Goal: Transaction & Acquisition: Purchase product/service

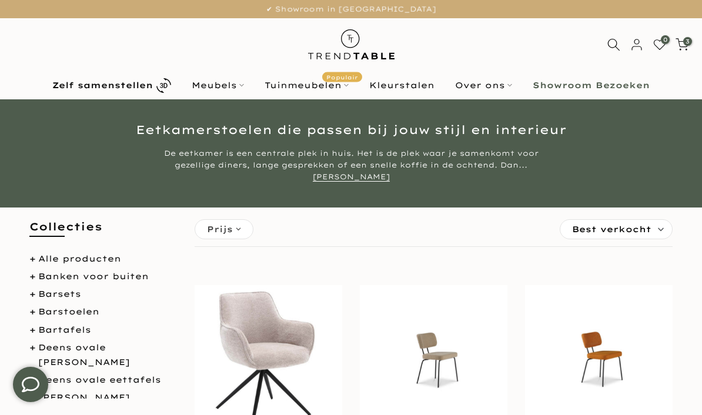
click at [123, 85] on b "Zelf samenstellen" at bounding box center [102, 85] width 101 height 8
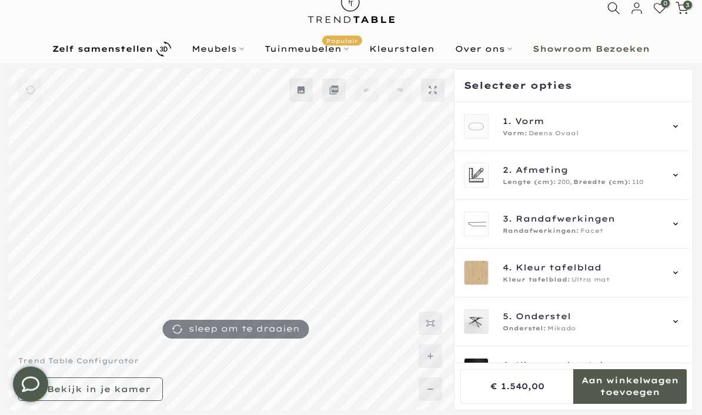
scroll to position [36, 0]
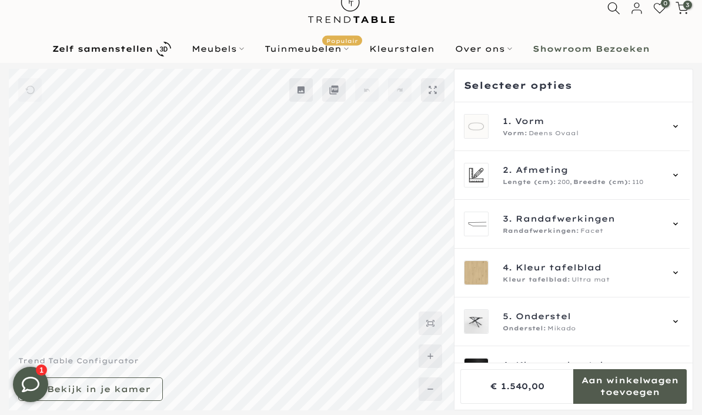
click at [680, 174] on icon at bounding box center [675, 174] width 9 height 9
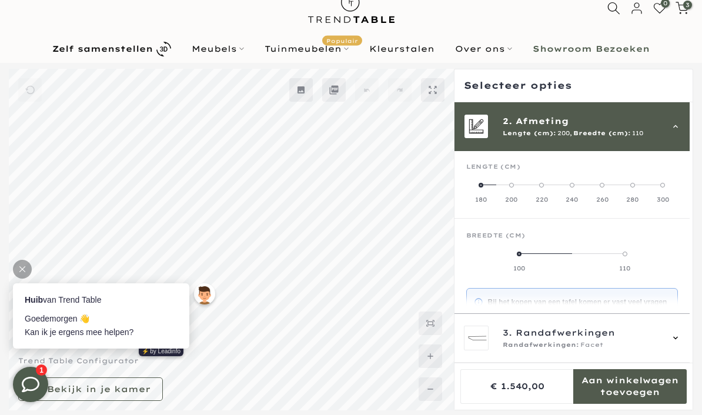
scroll to position [0, 0]
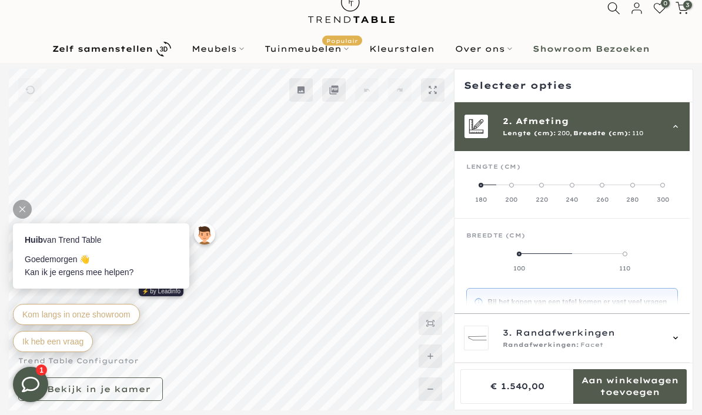
click at [484, 187] on label "180" at bounding box center [481, 192] width 30 height 24
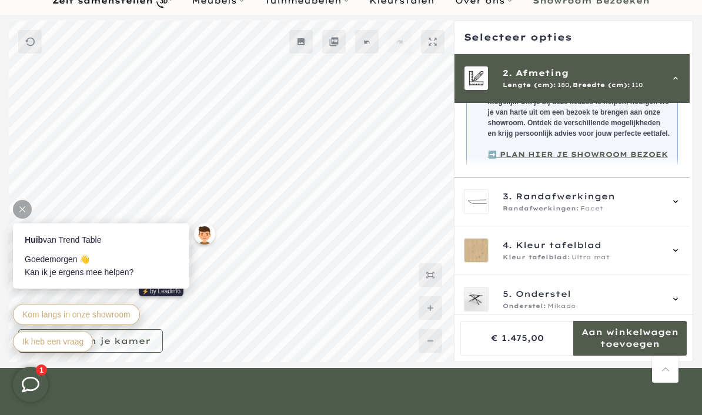
scroll to position [233, 0]
click at [680, 205] on div "3. Randafwerkingen Randafwerkingen: Facet" at bounding box center [572, 201] width 216 height 25
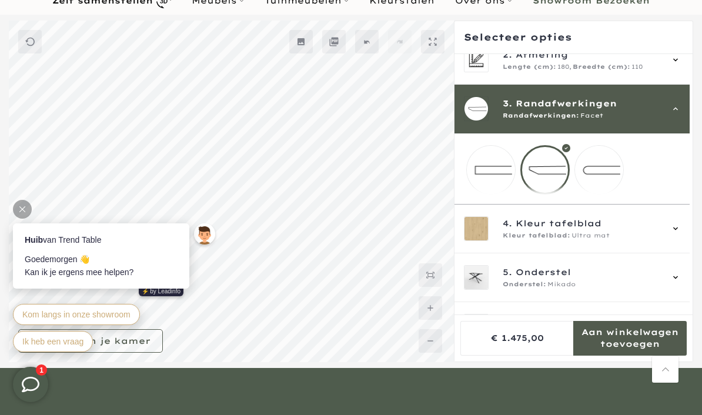
scroll to position [66, 0]
click at [613, 174] on mmq-loader at bounding box center [599, 170] width 48 height 48
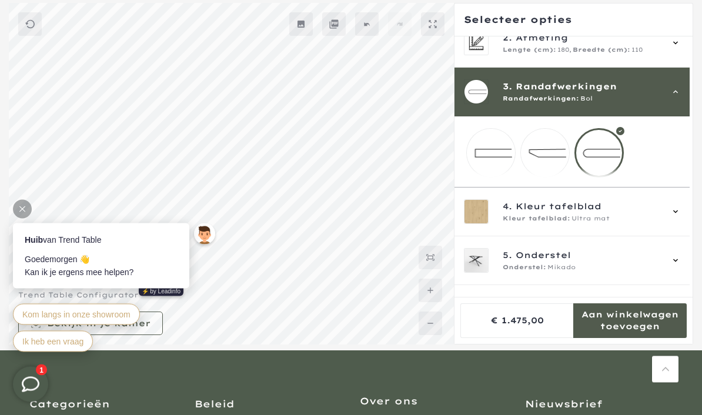
scroll to position [102, 0]
click at [688, 263] on div "5. Onderstel Onderstel: Mikado" at bounding box center [571, 260] width 235 height 49
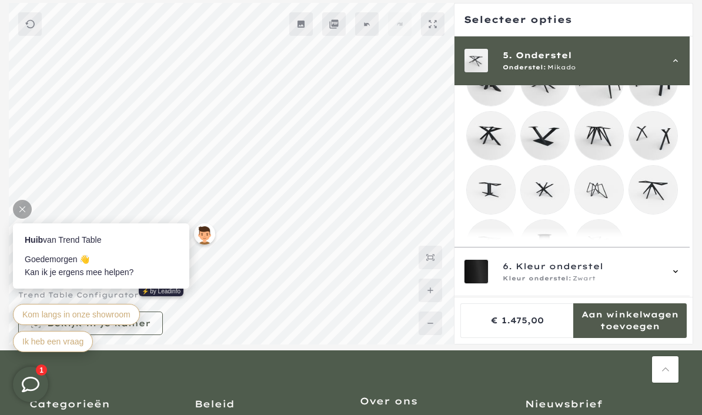
scroll to position [289, 0]
click at [497, 201] on mmq-loader at bounding box center [491, 190] width 48 height 48
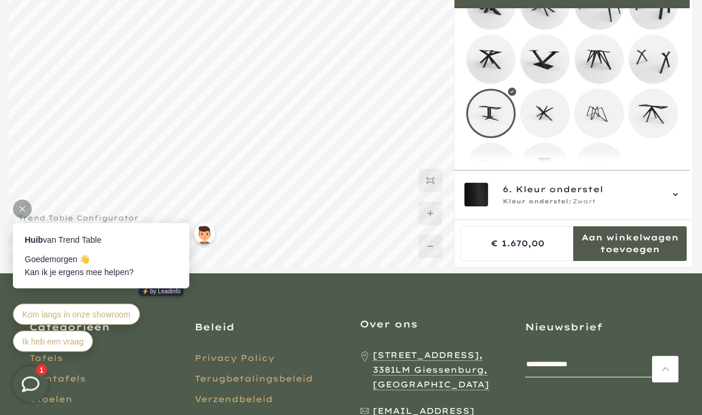
scroll to position [179, 0]
click at [687, 220] on div "6. Kleur onderstel Kleur onderstel: Zwart" at bounding box center [571, 195] width 235 height 49
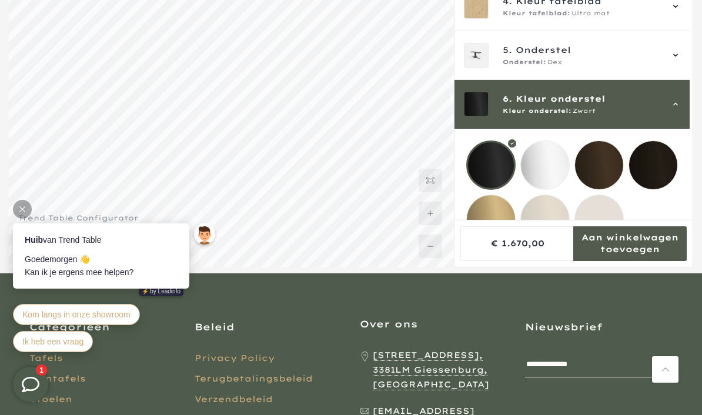
scroll to position [121, 0]
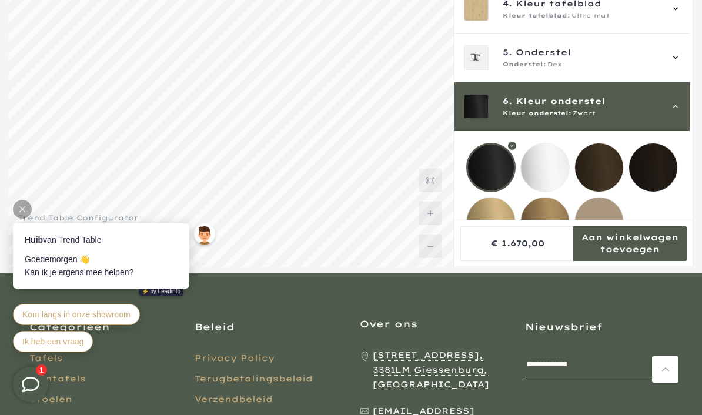
click at [491, 164] on div at bounding box center [490, 167] width 49 height 49
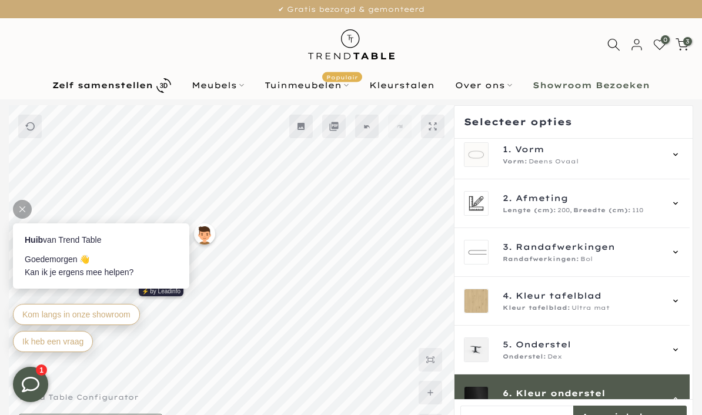
scroll to position [8, 0]
click at [25, 202] on div at bounding box center [22, 209] width 19 height 19
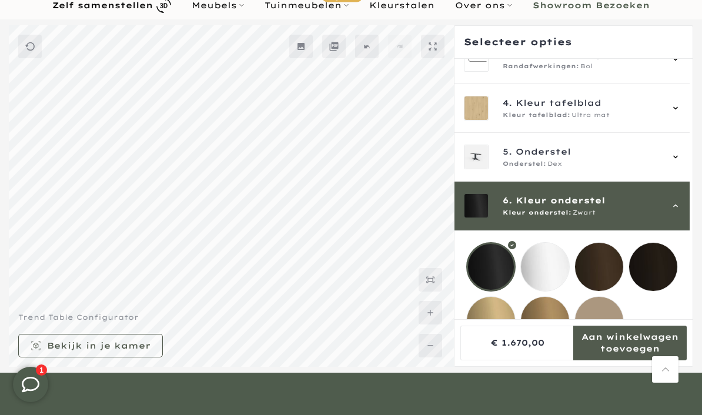
scroll to position [114, 0]
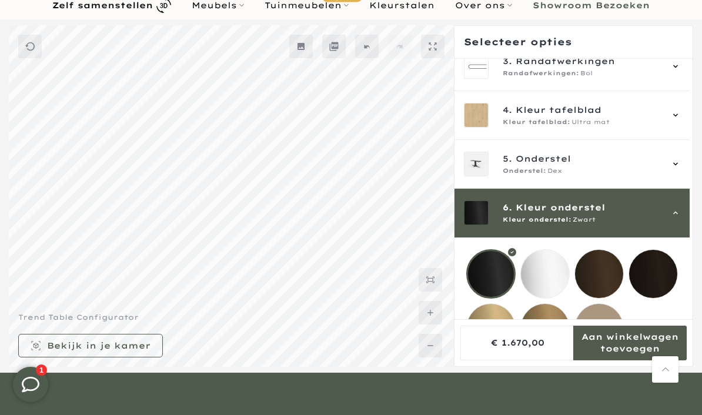
click at [680, 165] on icon at bounding box center [675, 163] width 9 height 9
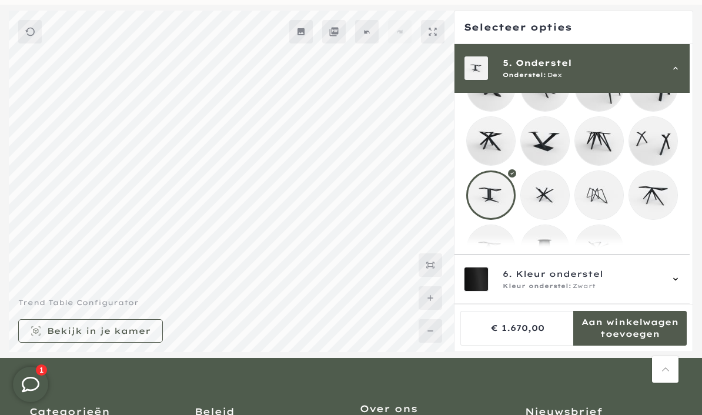
scroll to position [289, 0]
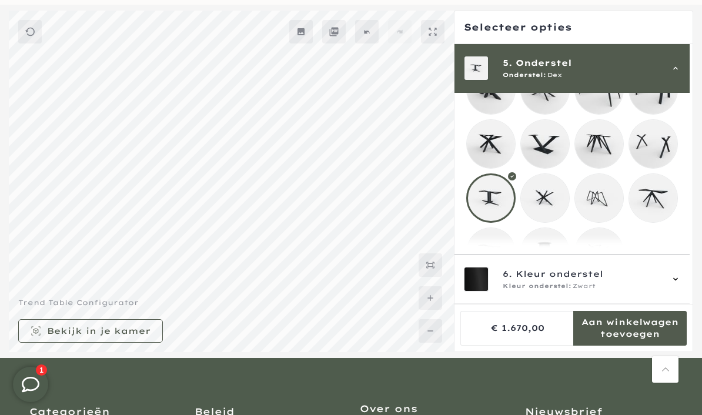
click at [489, 148] on mmq-loader at bounding box center [491, 144] width 48 height 48
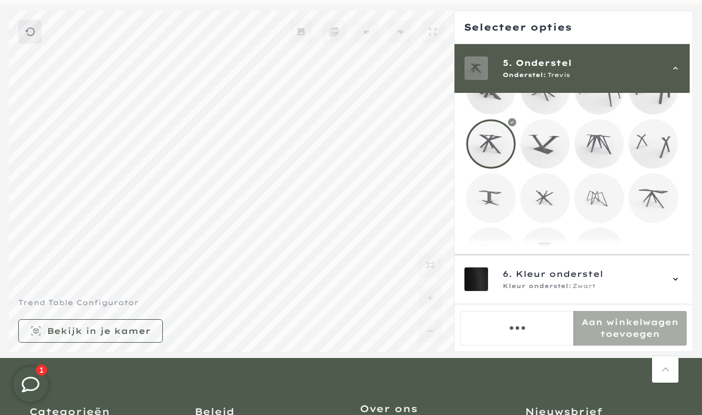
scroll to position [143, 0]
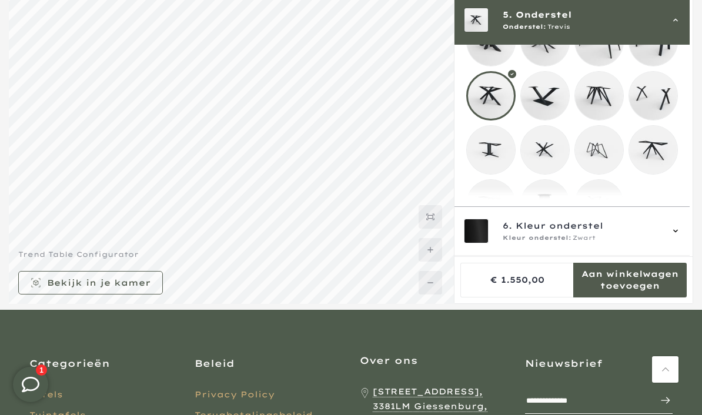
click at [543, 152] on mmq-loader at bounding box center [545, 150] width 48 height 48
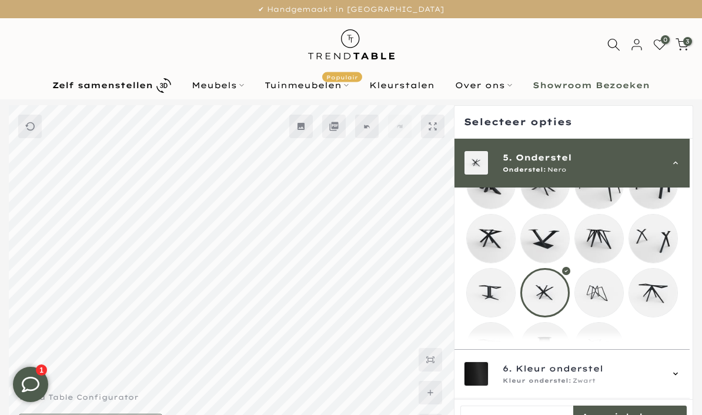
click at [141, 82] on b "Zelf samenstellen" at bounding box center [102, 85] width 101 height 8
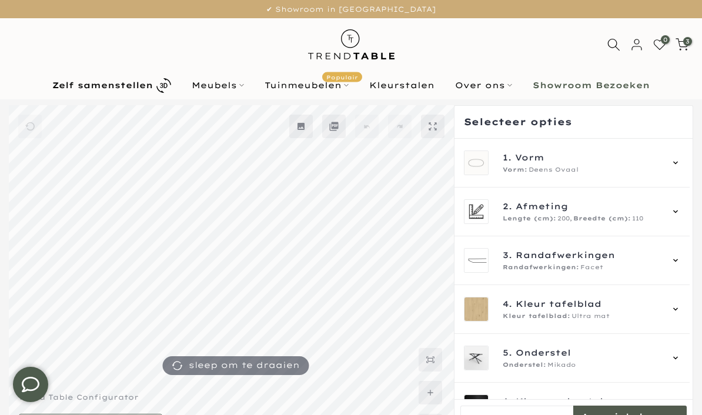
click at [686, 160] on div "1. Vorm Vorm: Deens Ovaal" at bounding box center [571, 163] width 235 height 49
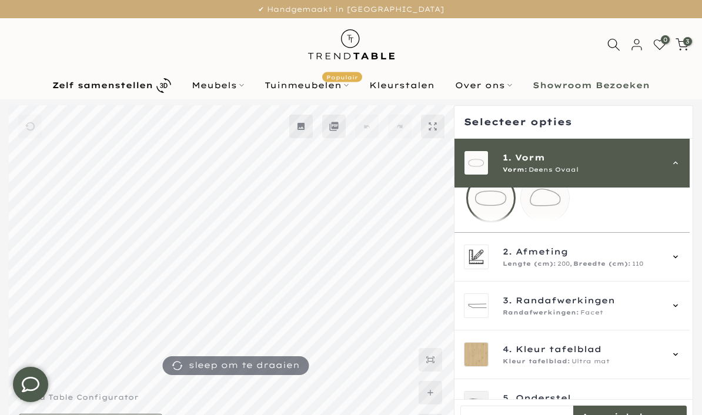
scroll to position [78, 0]
click at [688, 269] on div "2. Afmeting Lengte (cm): 200, Breedte (cm): 110" at bounding box center [571, 259] width 235 height 49
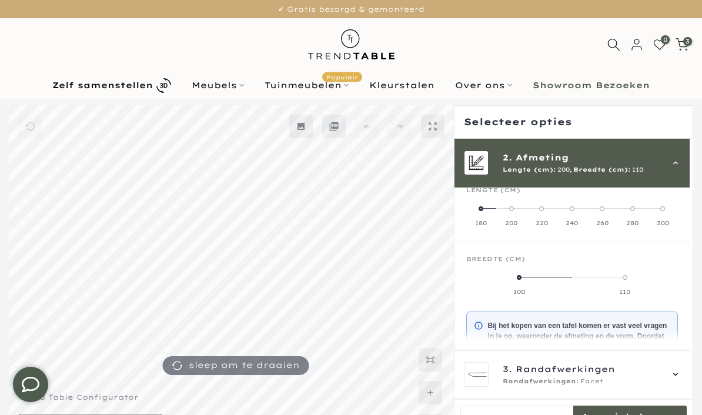
scroll to position [49, 0]
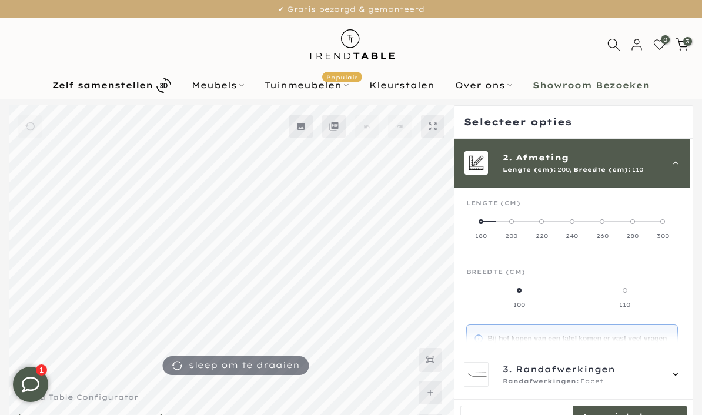
click at [480, 220] on span at bounding box center [481, 221] width 5 height 5
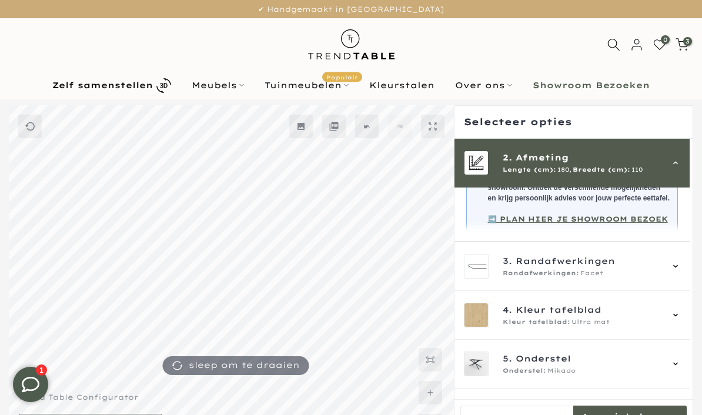
scroll to position [252, 0]
click at [686, 273] on div "3. Randafwerkingen Randafwerkingen: Facet" at bounding box center [571, 267] width 235 height 49
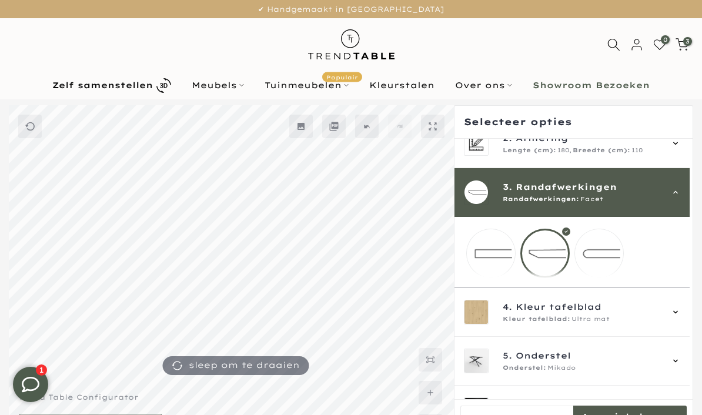
scroll to position [66, 0]
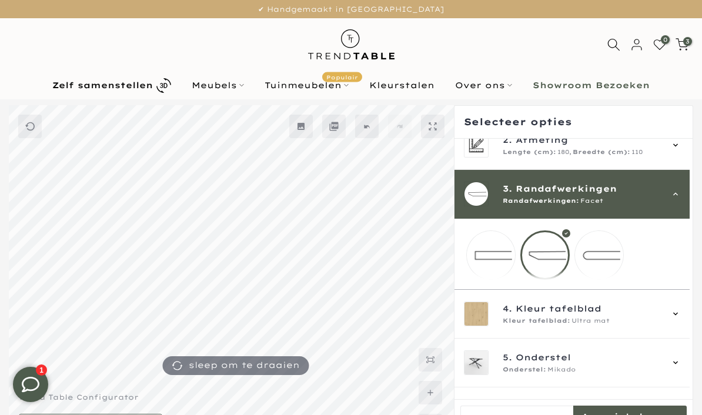
click at [603, 253] on mmq-loader at bounding box center [599, 255] width 48 height 48
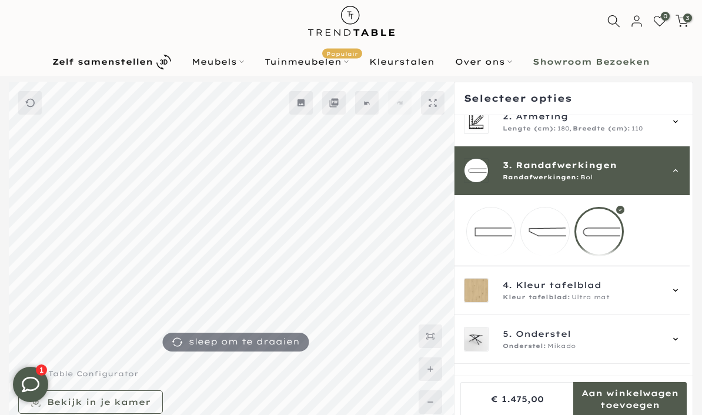
scroll to position [29, 0]
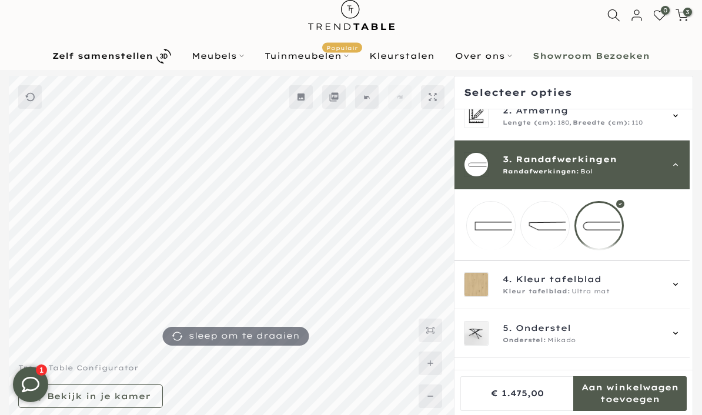
click at [686, 345] on div "5. Onderstel Onderstel: Mikado" at bounding box center [571, 333] width 235 height 49
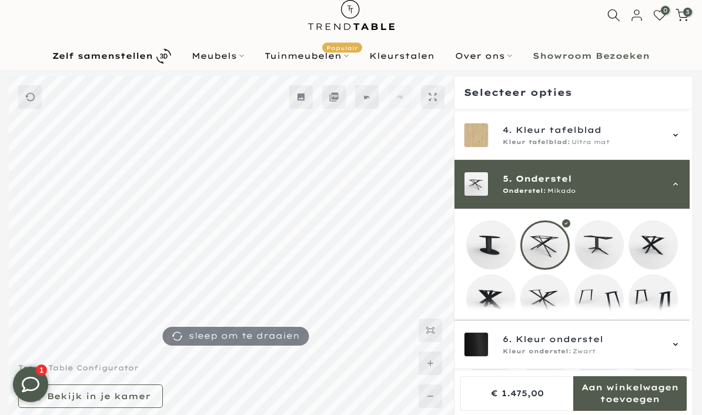
scroll to position [195, 0]
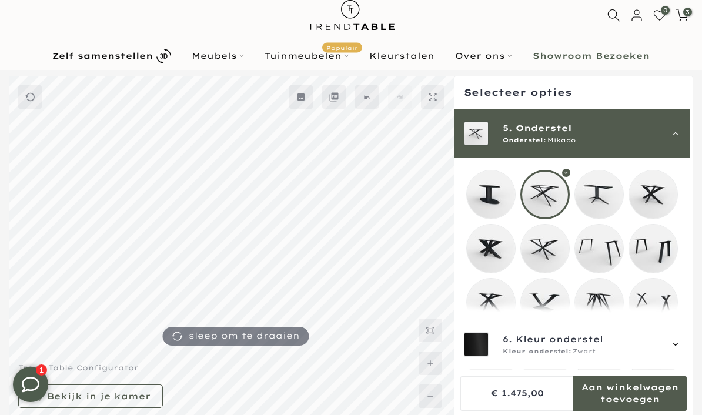
click at [497, 312] on mmq-loader at bounding box center [491, 303] width 48 height 48
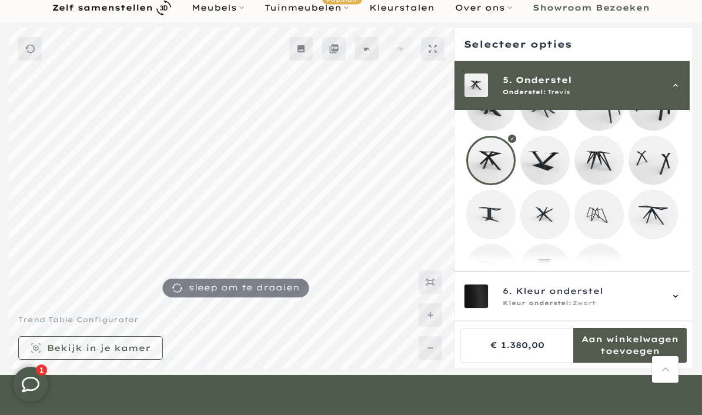
scroll to position [289, 0]
click at [547, 223] on mmq-loader at bounding box center [545, 215] width 48 height 48
click at [667, 219] on mmq-loader at bounding box center [653, 215] width 48 height 48
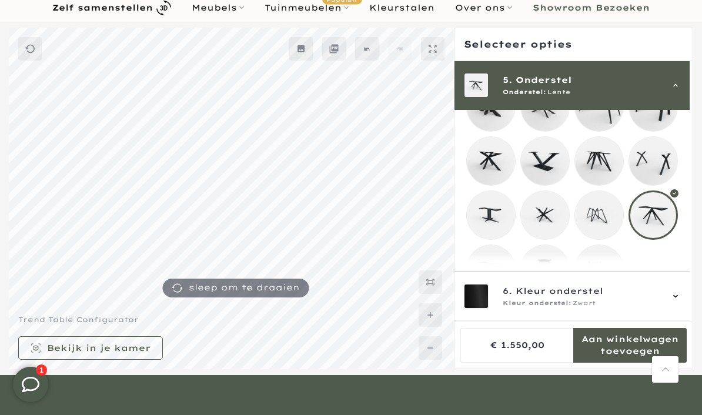
click at [495, 272] on mmq-loader at bounding box center [491, 269] width 48 height 48
click at [663, 220] on mmq-loader at bounding box center [653, 215] width 48 height 48
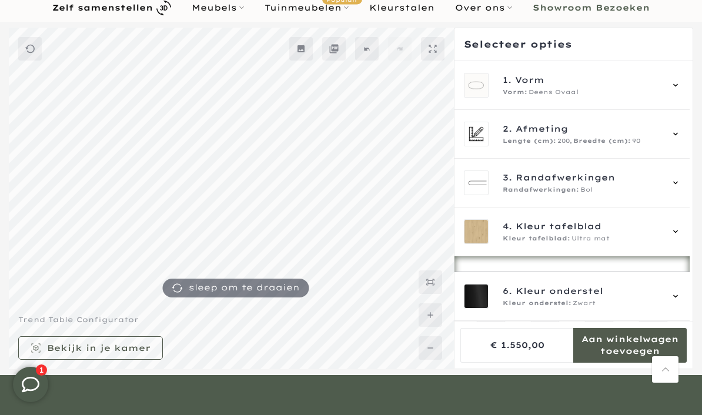
click at [678, 133] on icon at bounding box center [675, 133] width 5 height 3
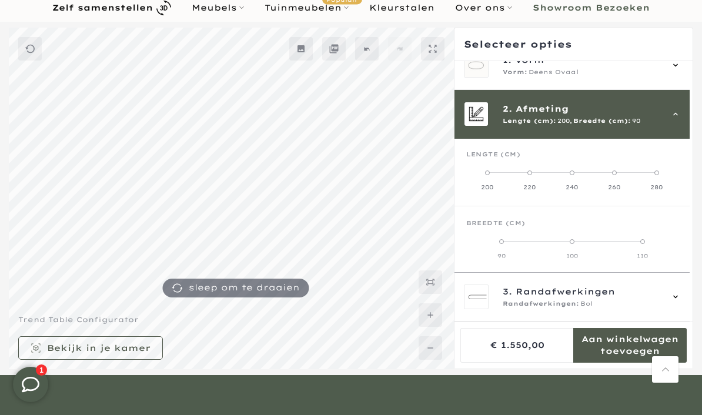
scroll to position [49, 0]
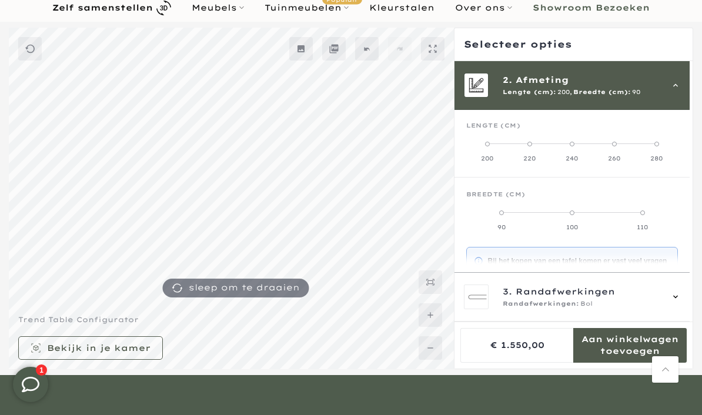
click at [488, 143] on span at bounding box center [487, 144] width 5 height 5
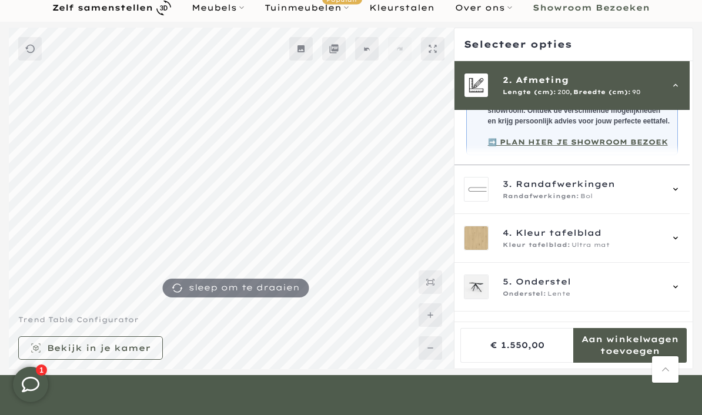
scroll to position [80, 0]
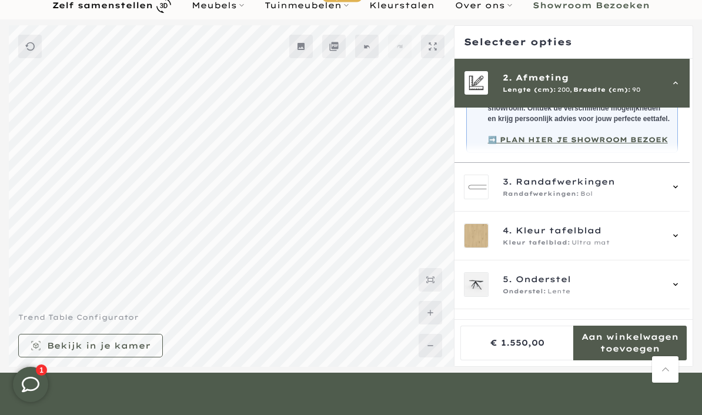
click at [680, 240] on icon at bounding box center [675, 235] width 9 height 9
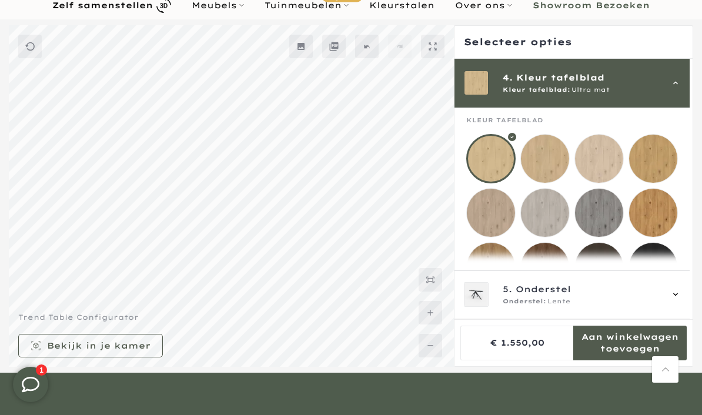
scroll to position [146, 0]
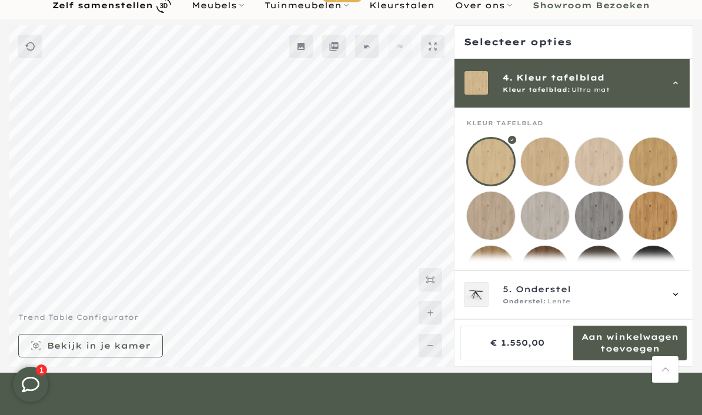
click at [494, 214] on mmq-loader at bounding box center [491, 216] width 48 height 48
click at [550, 159] on mmq-loader at bounding box center [545, 162] width 48 height 48
click at [605, 158] on mmq-loader at bounding box center [599, 162] width 48 height 48
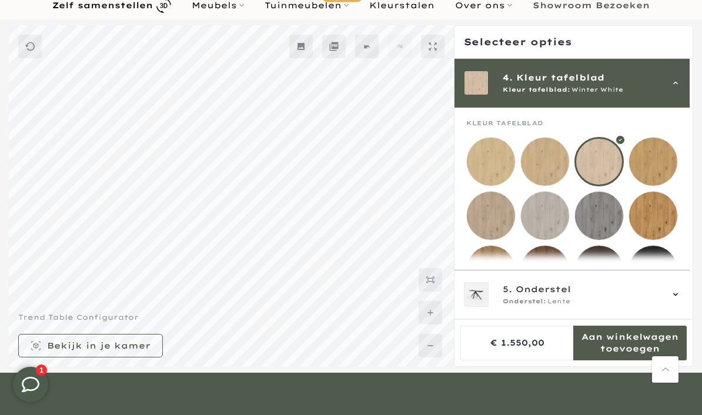
click at [490, 218] on mmq-loader at bounding box center [491, 216] width 48 height 48
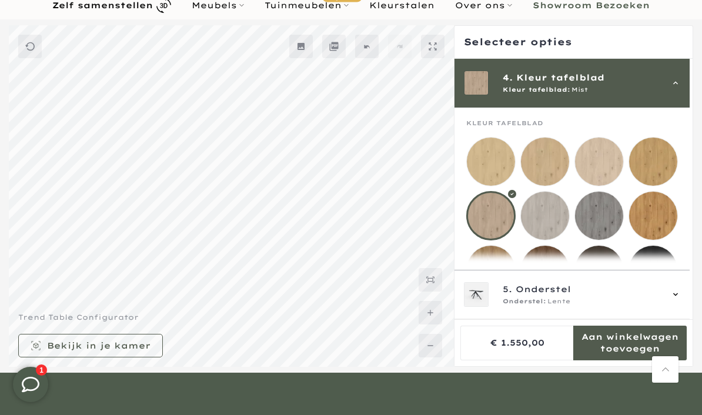
click at [604, 153] on mmq-loader at bounding box center [599, 162] width 48 height 48
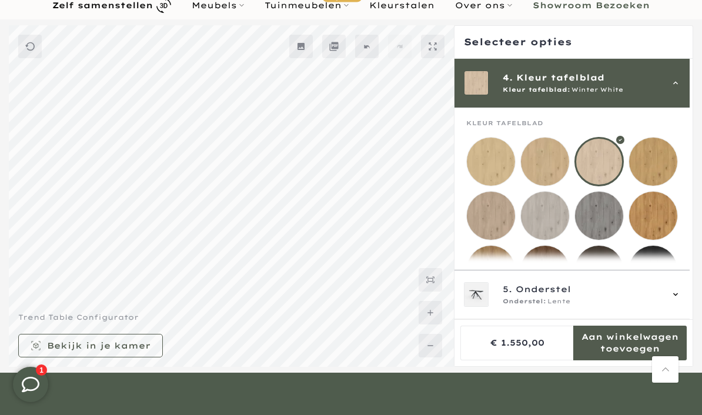
click at [663, 159] on mmq-loader at bounding box center [653, 162] width 48 height 48
click at [608, 156] on mmq-loader at bounding box center [599, 162] width 48 height 48
click at [688, 319] on div "5. Onderstel Onderstel: Lente" at bounding box center [571, 294] width 235 height 49
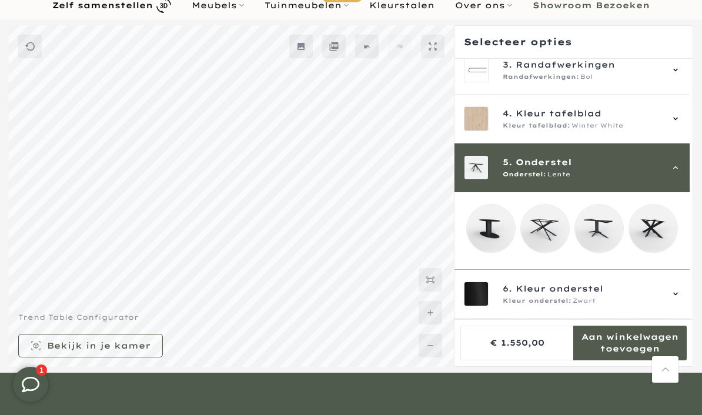
scroll to position [195, 0]
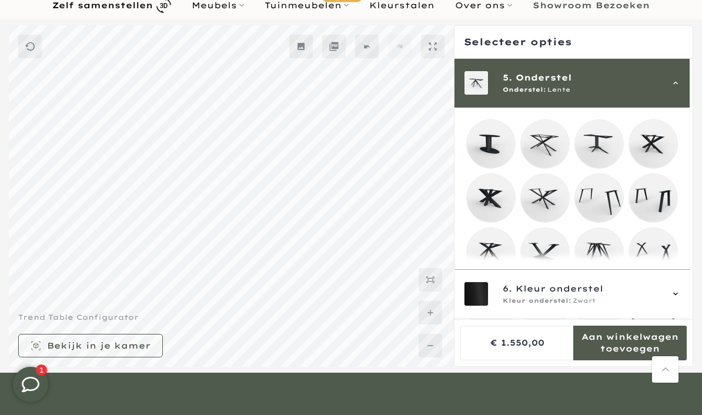
click at [550, 142] on mmq-loader at bounding box center [545, 144] width 48 height 48
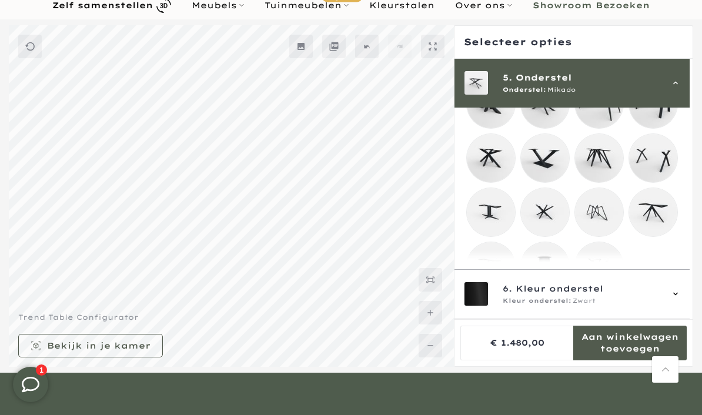
scroll to position [289, 0]
click at [550, 218] on mmq-loader at bounding box center [545, 213] width 48 height 48
click at [487, 163] on mmq-loader at bounding box center [491, 159] width 48 height 48
click at [139, 4] on b "Zelf samenstellen" at bounding box center [102, 5] width 101 height 8
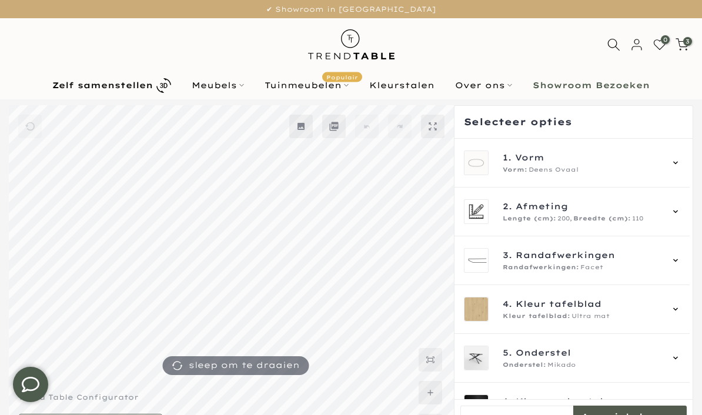
click at [680, 166] on icon at bounding box center [675, 162] width 9 height 9
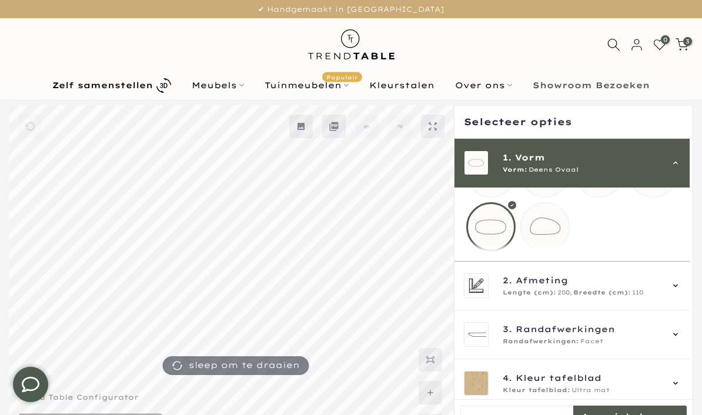
scroll to position [56, 0]
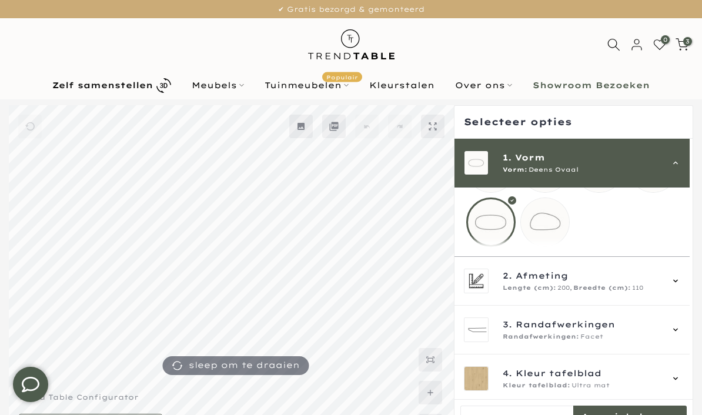
click at [680, 286] on icon at bounding box center [675, 280] width 9 height 9
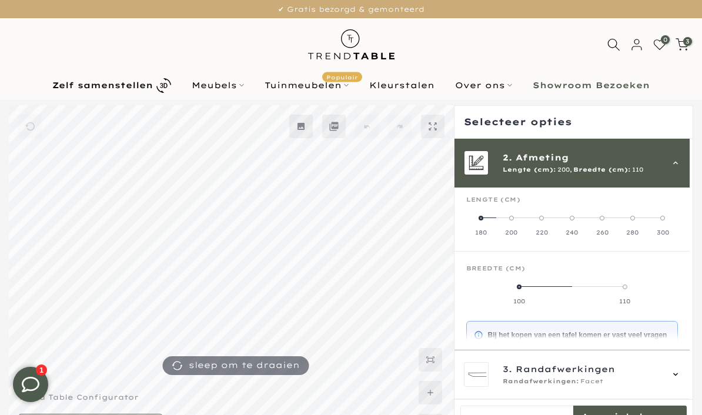
scroll to position [49, 0]
click at [480, 224] on label "180" at bounding box center [481, 229] width 30 height 24
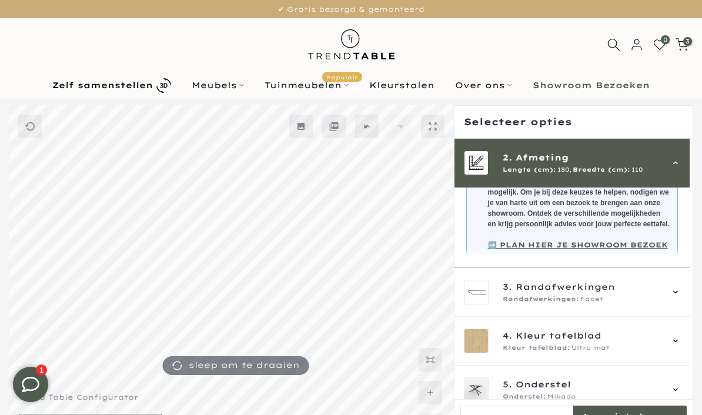
scroll to position [243, 0]
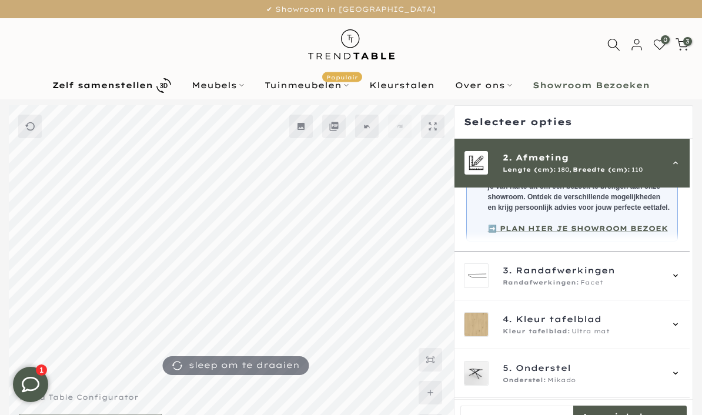
click at [680, 280] on icon at bounding box center [675, 275] width 9 height 9
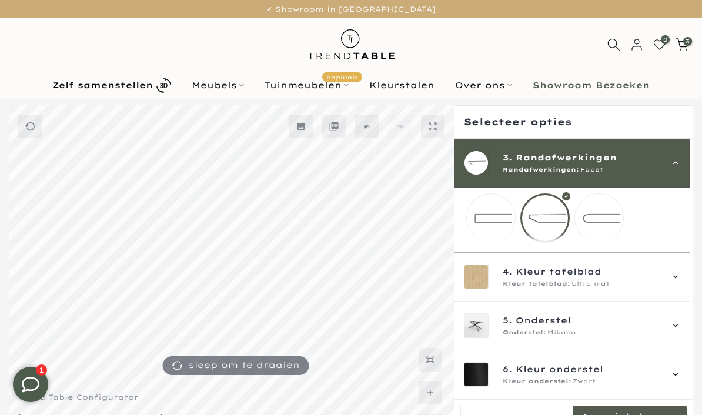
scroll to position [66, 0]
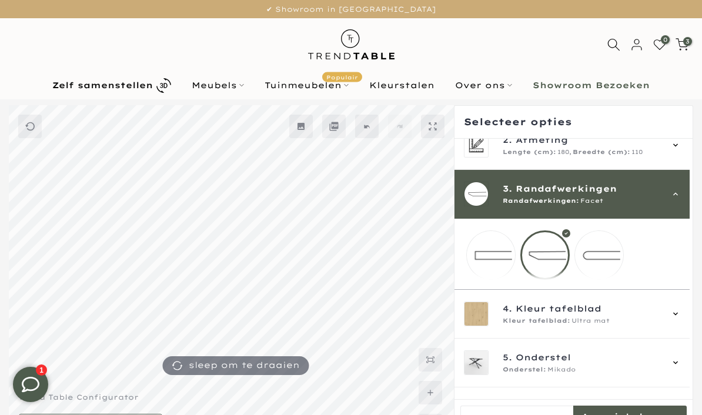
click at [609, 255] on mmq-loader at bounding box center [599, 255] width 48 height 48
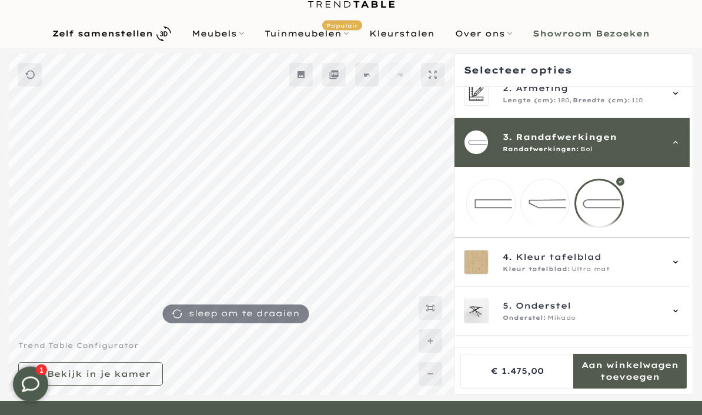
scroll to position [52, 0]
click at [680, 316] on icon at bounding box center [675, 310] width 9 height 9
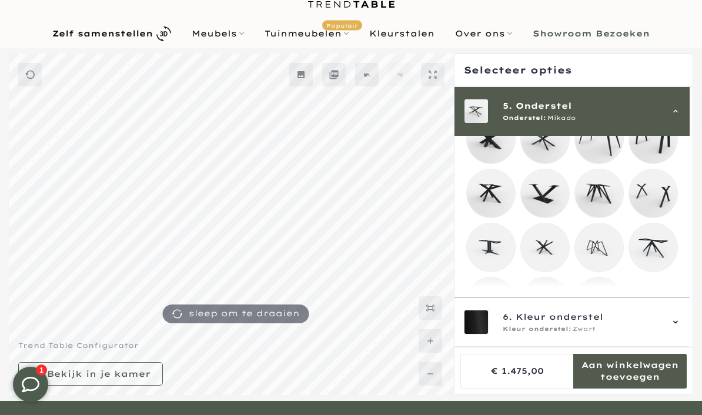
scroll to position [282, 0]
click at [494, 196] on mmq-loader at bounding box center [491, 193] width 48 height 48
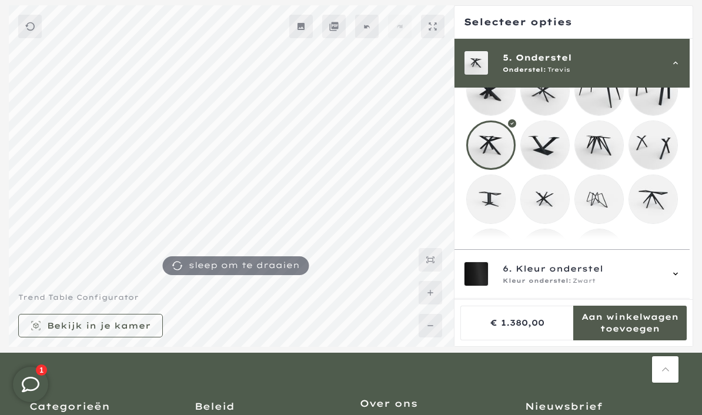
click at [551, 201] on mmq-loader at bounding box center [545, 199] width 48 height 48
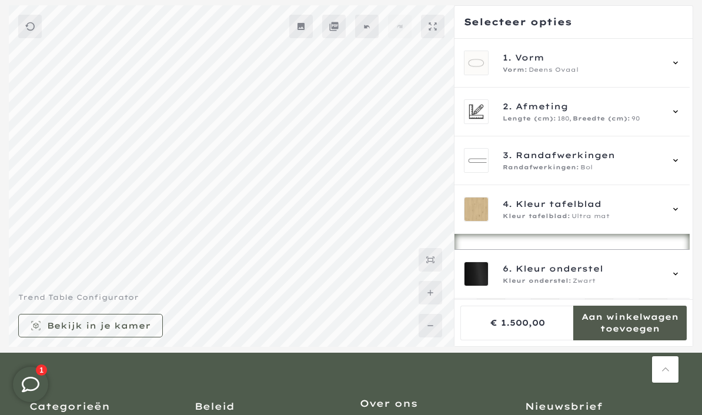
click at [687, 208] on div "4. Kleur tafelblad Kleur tafelblad: Ultra mat" at bounding box center [571, 209] width 235 height 49
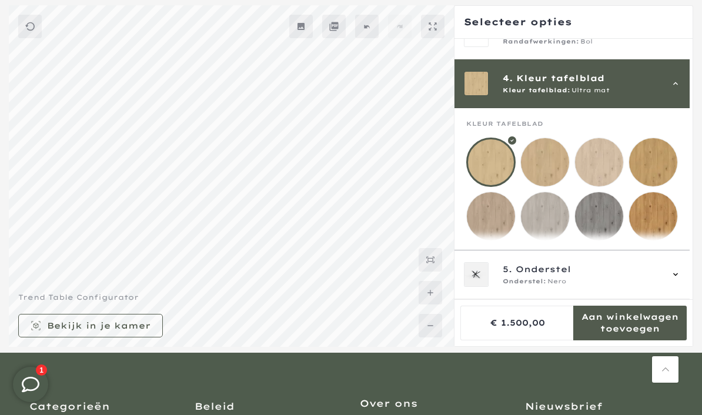
scroll to position [146, 0]
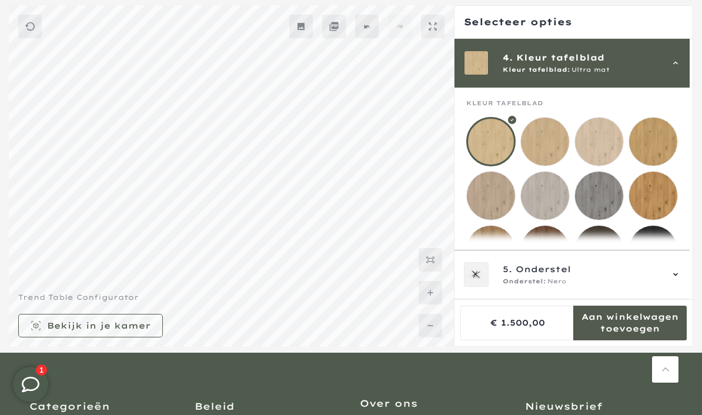
click at [610, 138] on mmq-loader at bounding box center [599, 142] width 48 height 48
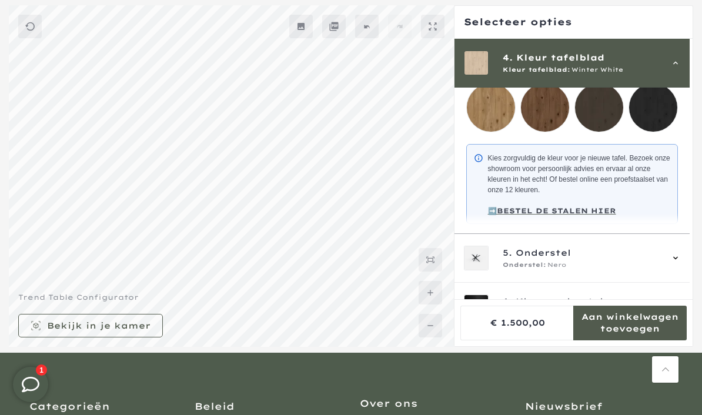
scroll to position [287, 0]
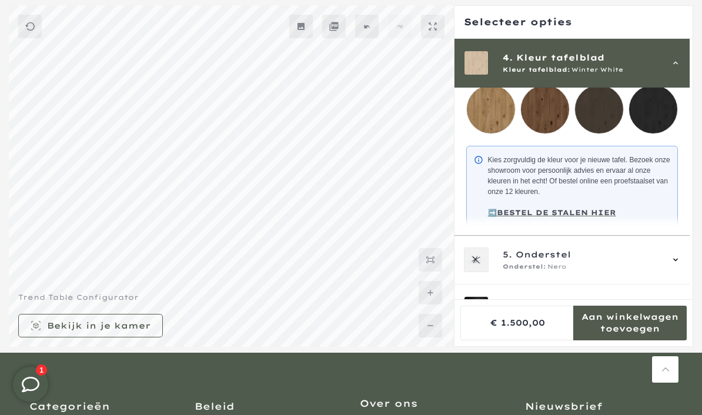
click at [680, 265] on icon at bounding box center [675, 259] width 9 height 9
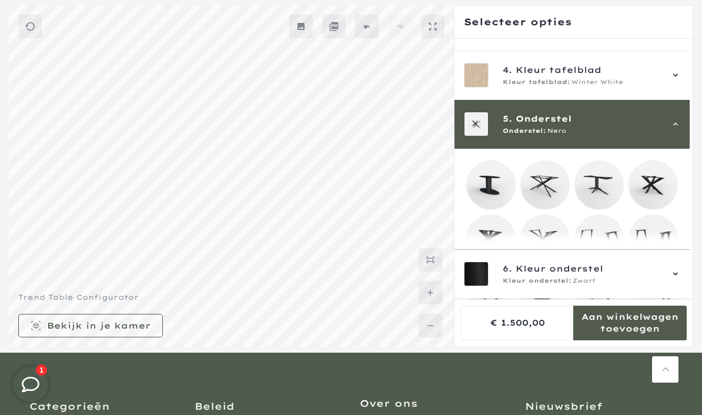
scroll to position [195, 0]
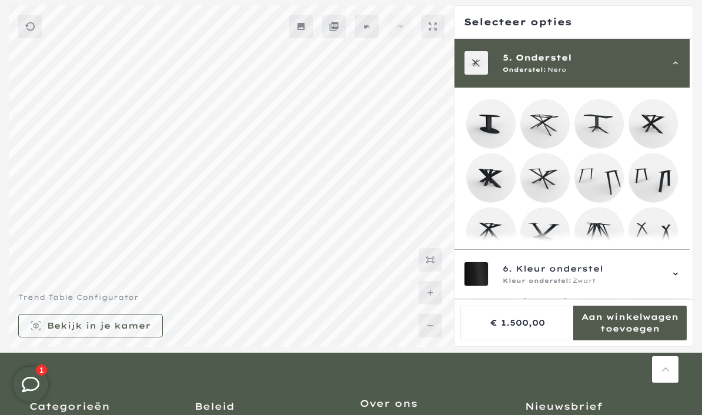
click at [492, 236] on mmq-loader at bounding box center [491, 232] width 48 height 48
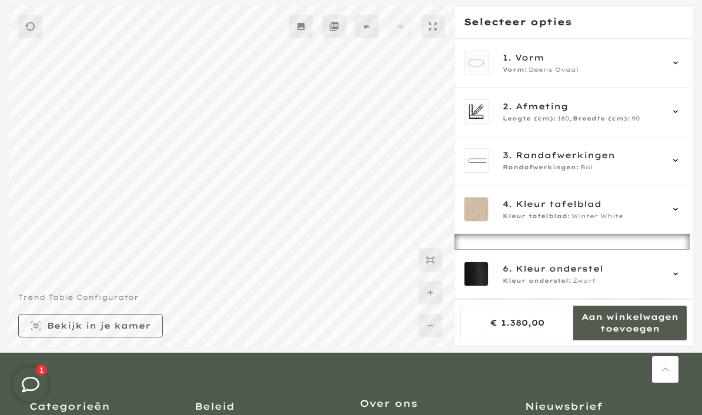
click at [543, 67] on span "Deens Ovaal" at bounding box center [554, 69] width 50 height 9
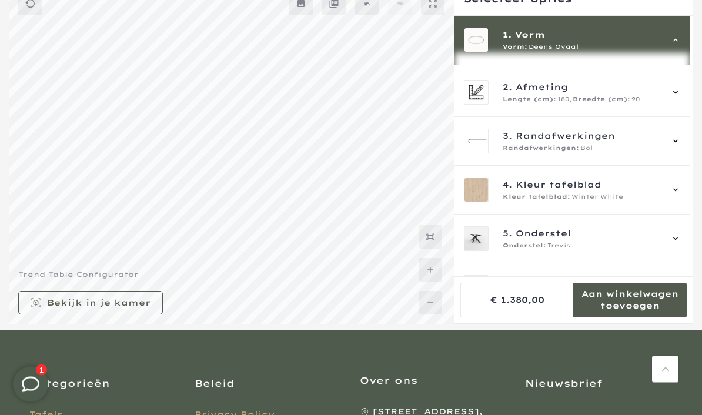
scroll to position [122, 0]
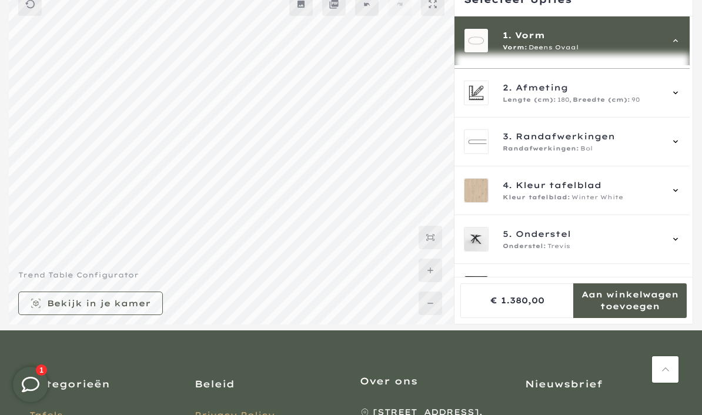
click at [625, 312] on mmq-formatted-message at bounding box center [629, 301] width 113 height 24
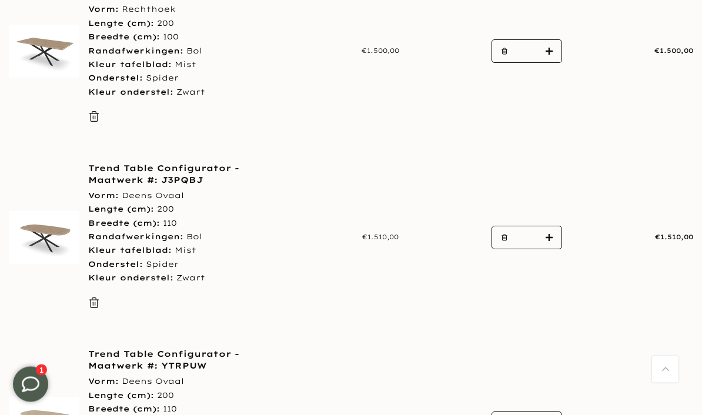
scroll to position [463, 0]
click at [504, 226] on button "button" at bounding box center [501, 238] width 18 height 24
type input "*"
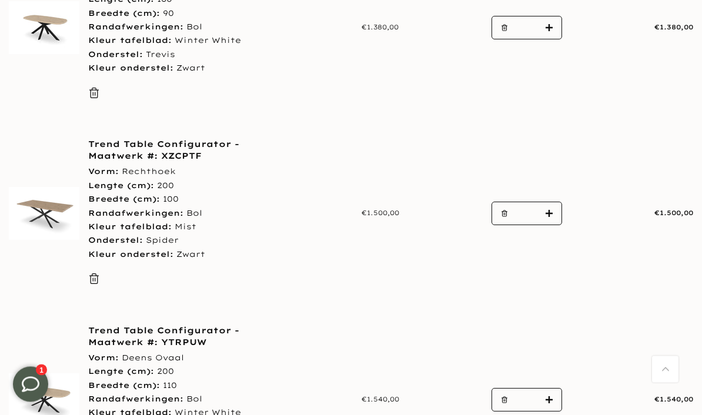
scroll to position [298, 0]
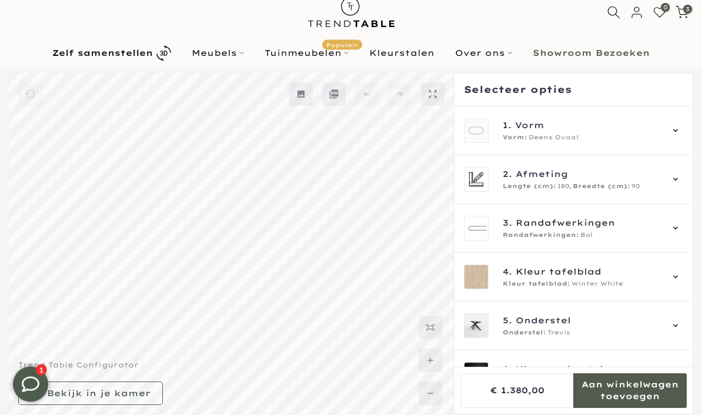
scroll to position [32, 0]
click at [690, 125] on div "1. Vorm Vorm: Deens Ovaal" at bounding box center [571, 130] width 235 height 49
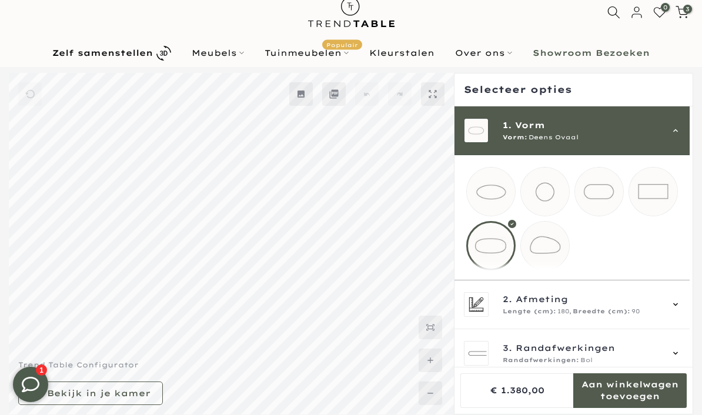
click at [666, 192] on mmq-loader at bounding box center [653, 192] width 48 height 48
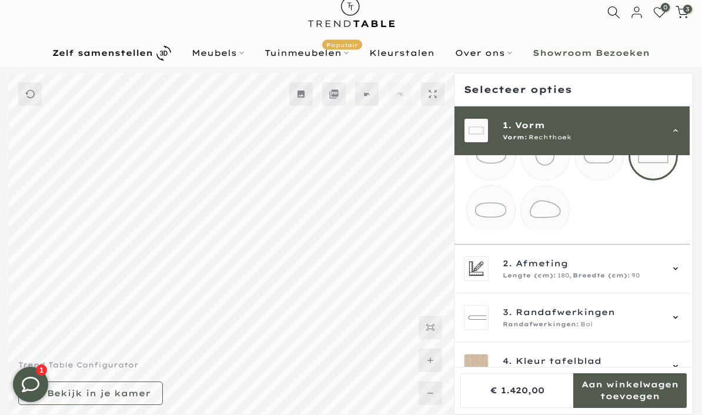
scroll to position [36, 0]
click at [679, 273] on icon at bounding box center [675, 267] width 9 height 9
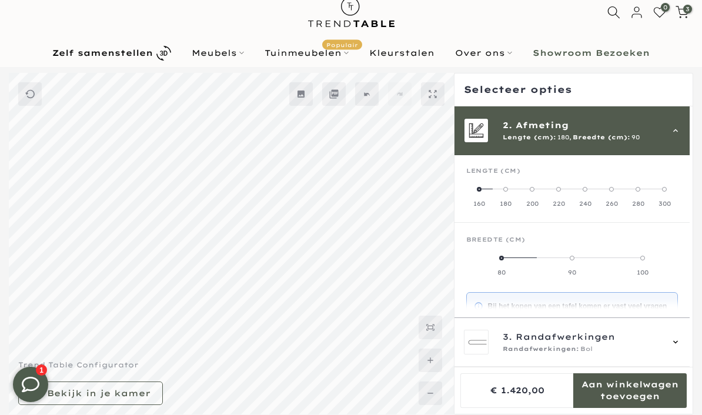
scroll to position [49, 0]
click at [484, 190] on label "160" at bounding box center [479, 197] width 26 height 24
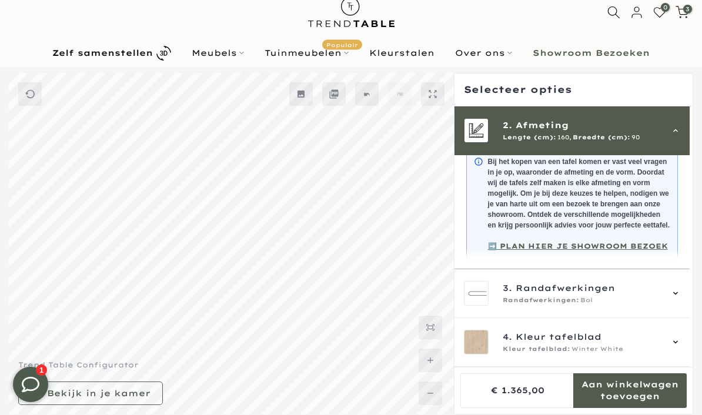
scroll to position [194, 0]
click at [680, 297] on icon at bounding box center [675, 292] width 9 height 9
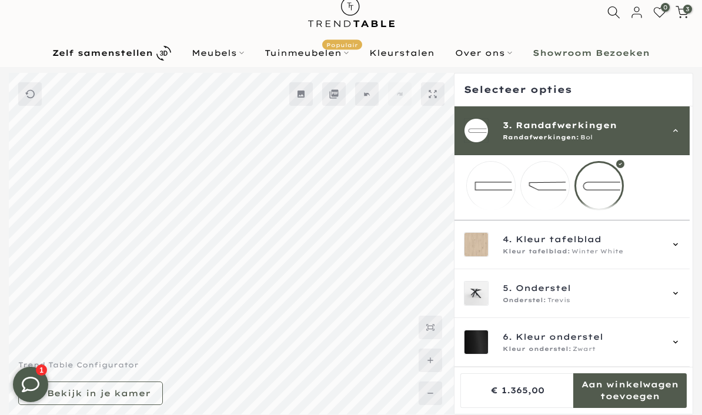
scroll to position [66, 0]
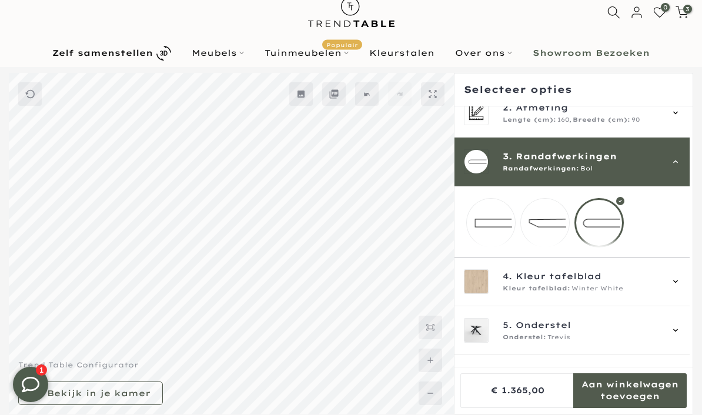
click at [611, 217] on div at bounding box center [598, 222] width 49 height 49
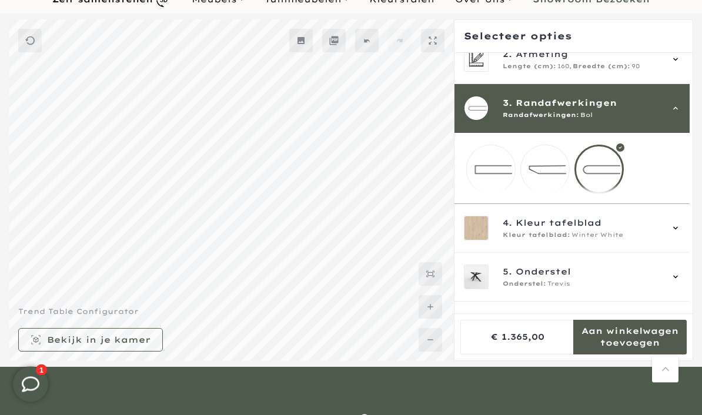
scroll to position [86, 0]
click at [680, 233] on icon at bounding box center [675, 227] width 9 height 9
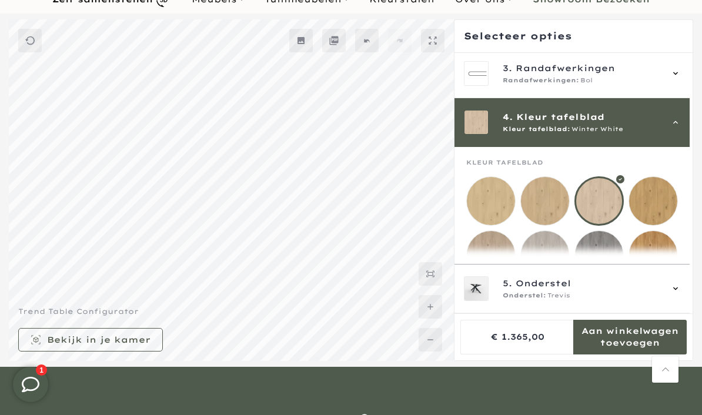
scroll to position [146, 0]
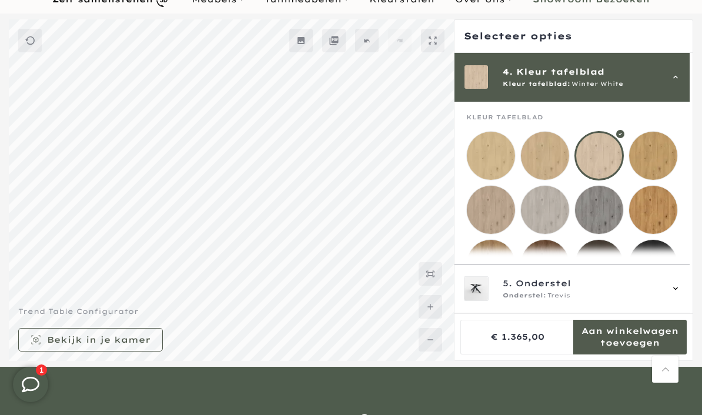
click at [663, 153] on mmq-loader at bounding box center [653, 156] width 48 height 48
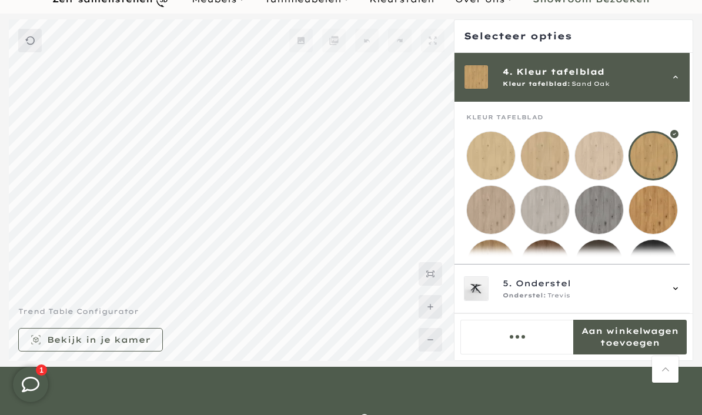
scroll to position [134, 0]
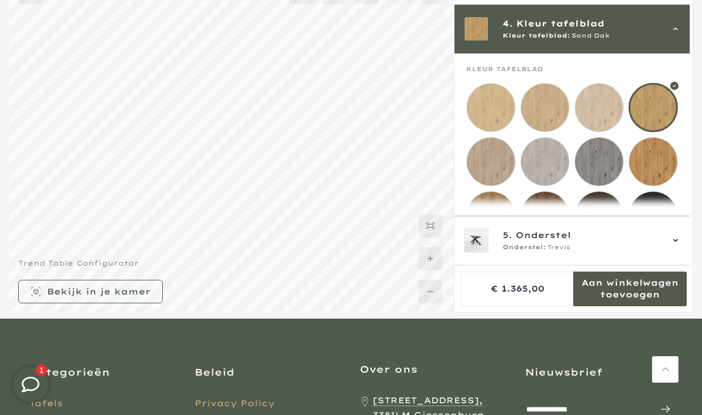
click at [549, 107] on mmq-loader at bounding box center [545, 107] width 48 height 48
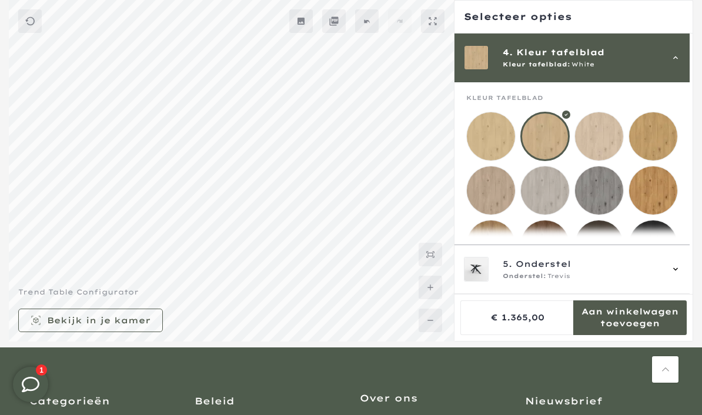
click at [491, 190] on mmq-loader at bounding box center [491, 190] width 48 height 48
click at [549, 133] on mmq-loader at bounding box center [545, 136] width 48 height 48
click at [494, 252] on mmq-loader at bounding box center [491, 244] width 48 height 48
click at [664, 186] on mmq-loader at bounding box center [653, 190] width 48 height 48
click at [664, 136] on mmq-loader at bounding box center [653, 136] width 48 height 48
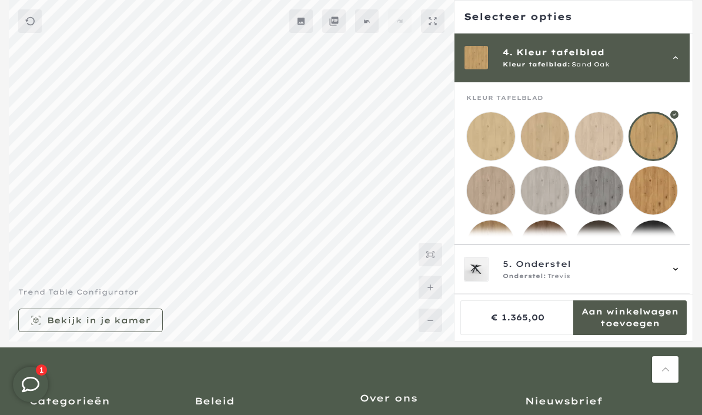
click at [550, 139] on mmq-loader at bounding box center [545, 136] width 48 height 48
click at [493, 136] on mmq-loader at bounding box center [491, 136] width 48 height 48
click at [544, 132] on mmq-loader at bounding box center [545, 136] width 48 height 48
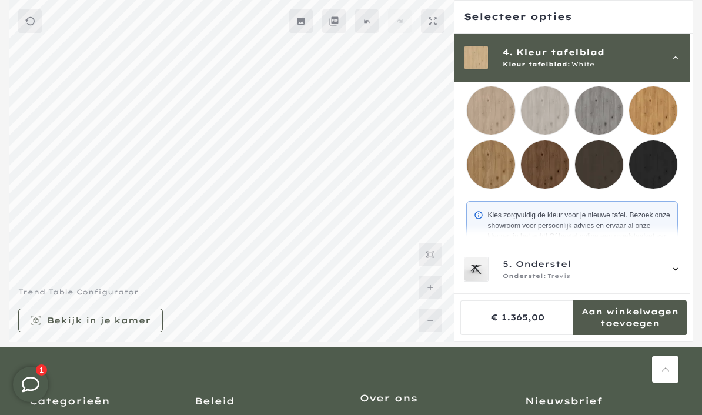
scroll to position [226, 0]
click at [680, 274] on icon at bounding box center [675, 269] width 9 height 9
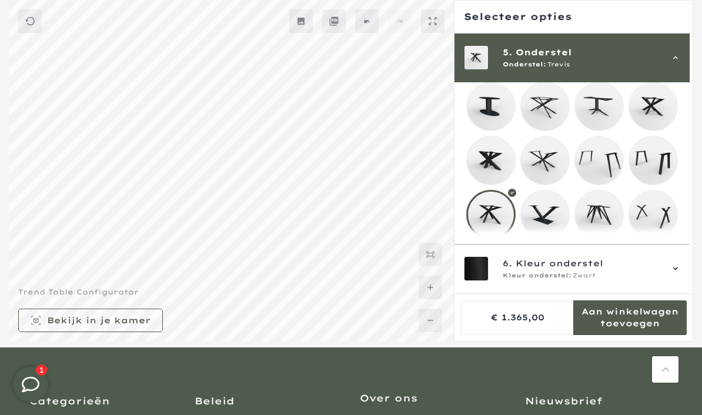
scroll to position [195, 0]
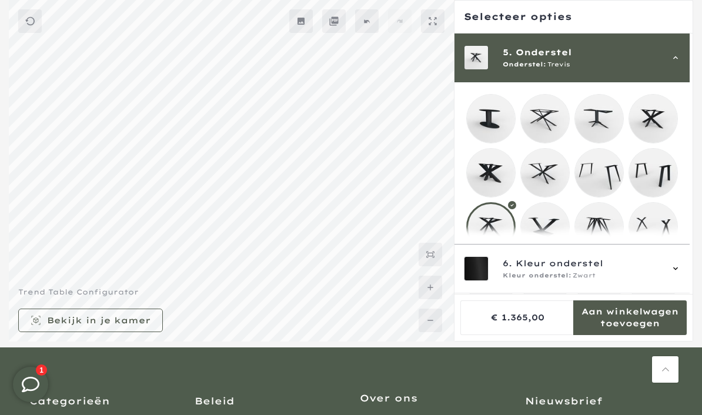
click at [552, 111] on mmq-loader at bounding box center [545, 119] width 48 height 48
click at [549, 176] on mmq-loader at bounding box center [545, 173] width 48 height 48
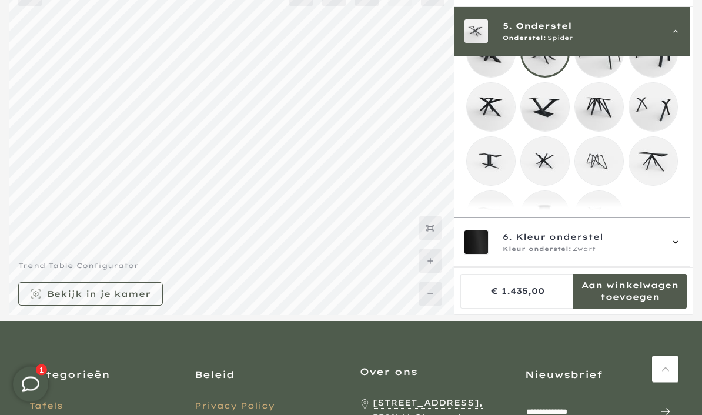
scroll to position [132, 0]
click at [635, 303] on mmq-formatted-message at bounding box center [629, 291] width 113 height 24
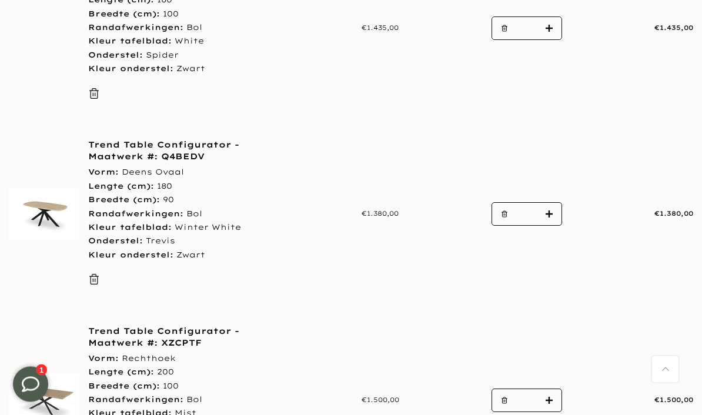
scroll to position [300, 0]
click at [506, 397] on use "button" at bounding box center [503, 400] width 5 height 6
type input "*"
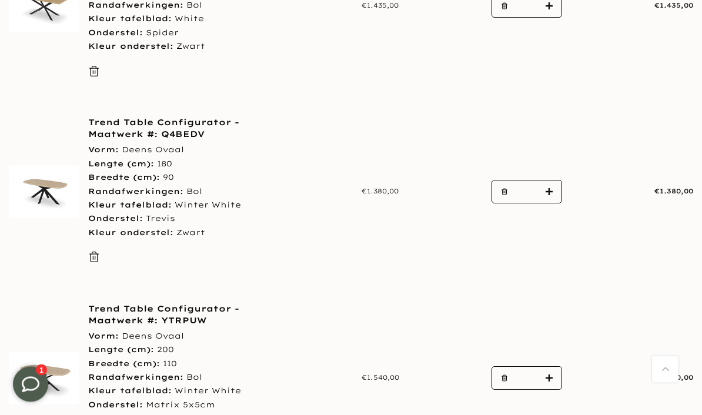
scroll to position [323, 0]
click at [509, 371] on button "button" at bounding box center [501, 379] width 18 height 24
type input "*"
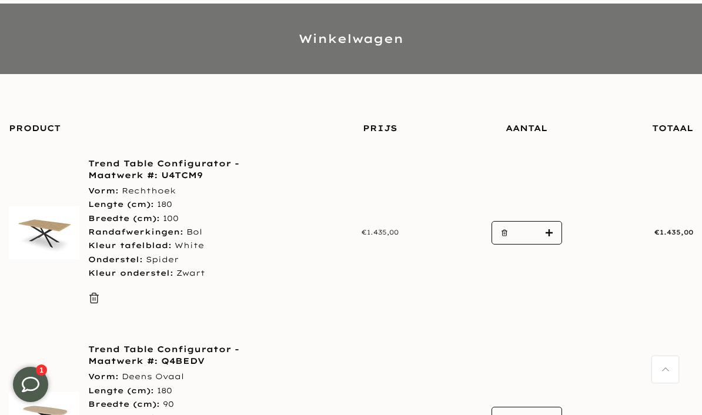
scroll to position [95, 0]
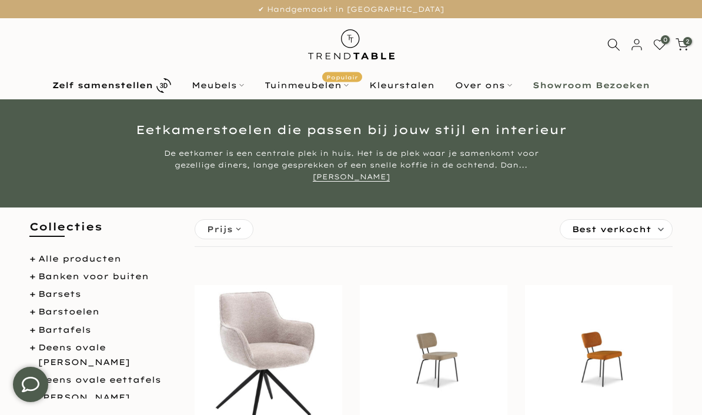
click at [132, 94] on link "Zelf samenstellen" at bounding box center [111, 85] width 139 height 21
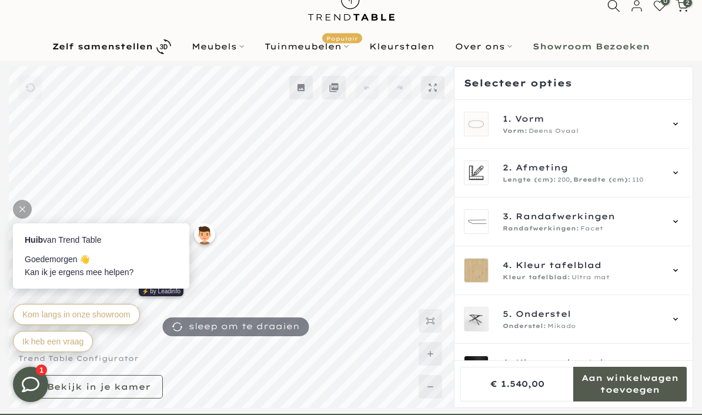
click at [688, 122] on div "1. Vorm Vorm: Deens Ovaal" at bounding box center [571, 124] width 235 height 49
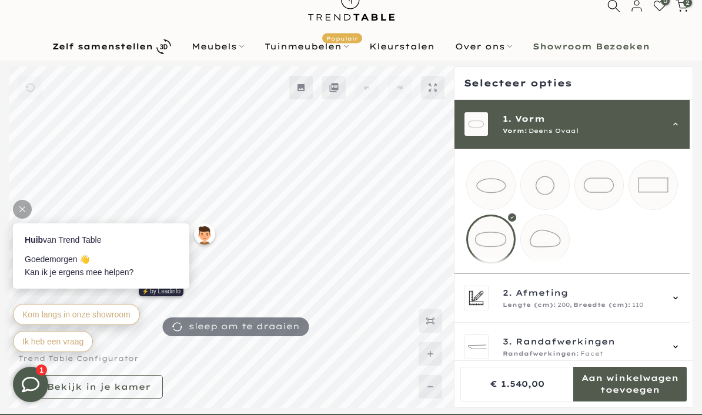
click at [499, 243] on div at bounding box center [490, 239] width 49 height 49
click at [688, 313] on div "2. Afmeting Lengte (cm): 200, Breedte (cm): 110" at bounding box center [571, 298] width 235 height 49
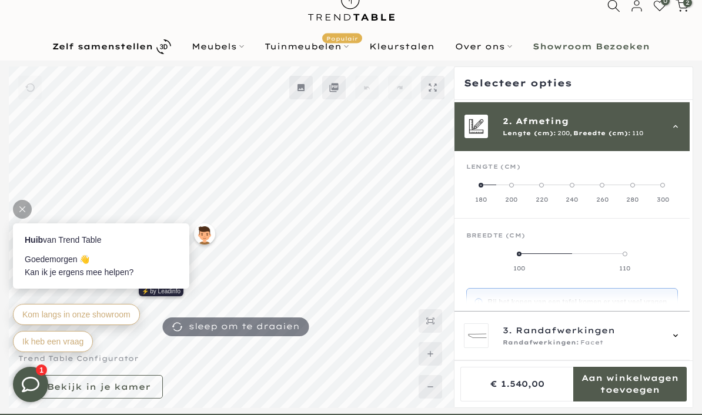
scroll to position [49, 0]
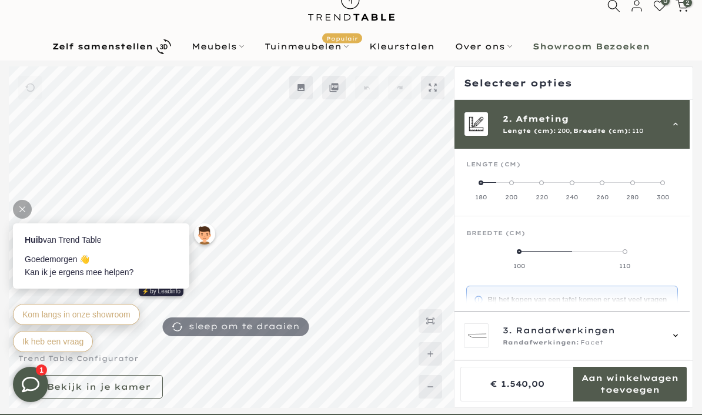
click at [483, 188] on label "180" at bounding box center [481, 190] width 30 height 24
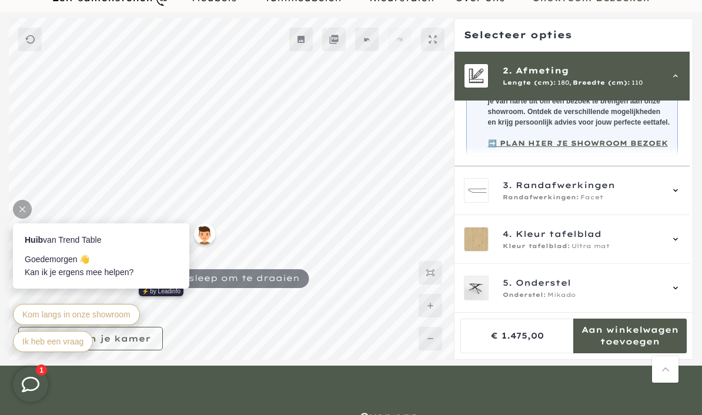
scroll to position [242, 0]
click at [687, 202] on div "3. Randafwerkingen Randafwerkingen: Facet" at bounding box center [571, 190] width 235 height 49
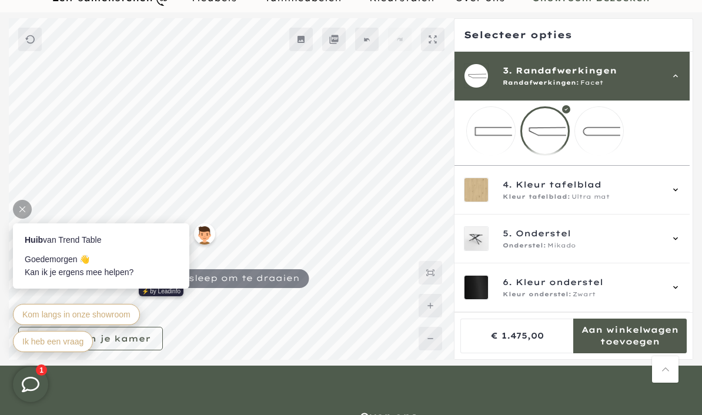
scroll to position [66, 0]
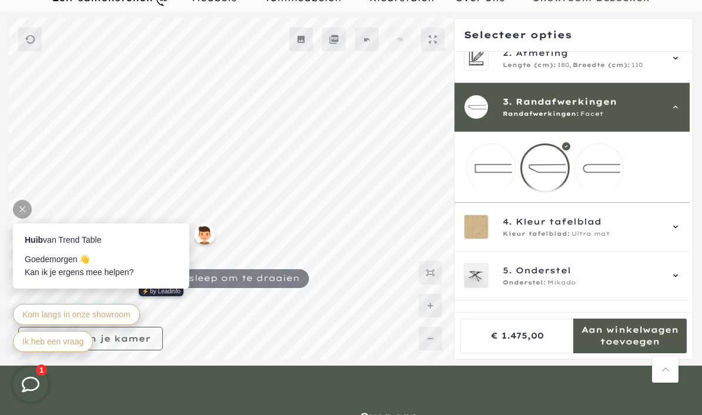
click at [609, 173] on mmq-loader at bounding box center [599, 168] width 48 height 48
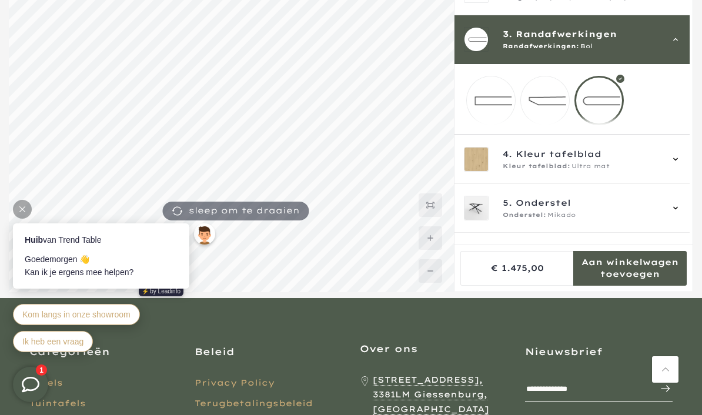
scroll to position [154, 0]
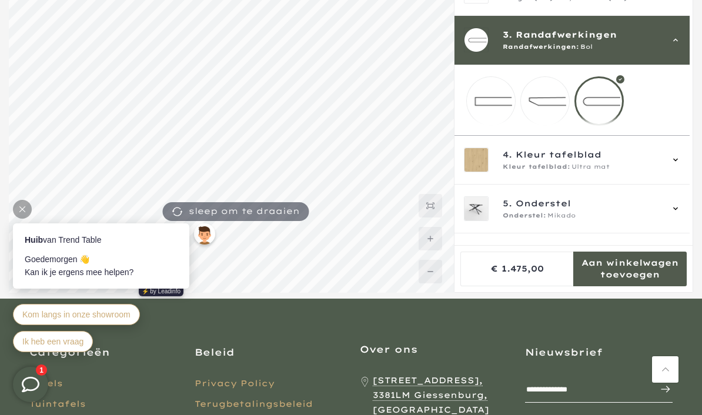
click at [680, 165] on icon at bounding box center [675, 159] width 9 height 9
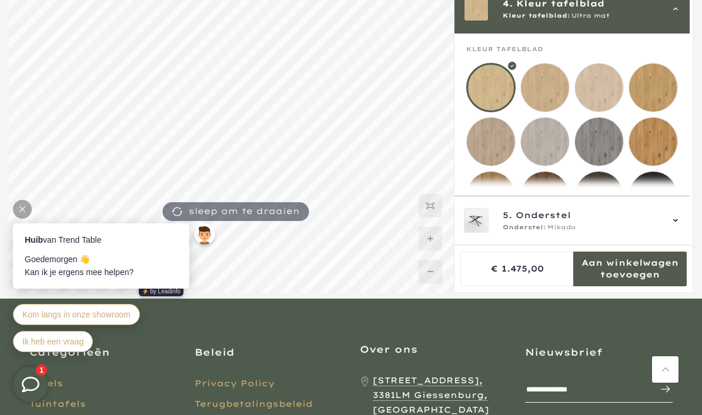
scroll to position [105, 0]
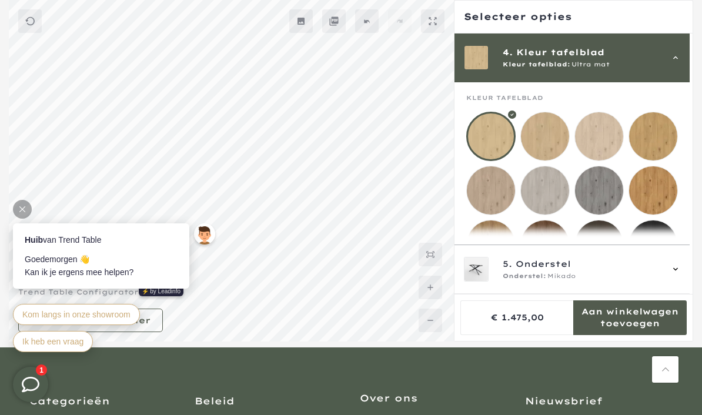
click at [546, 137] on mmq-loader at bounding box center [545, 136] width 48 height 48
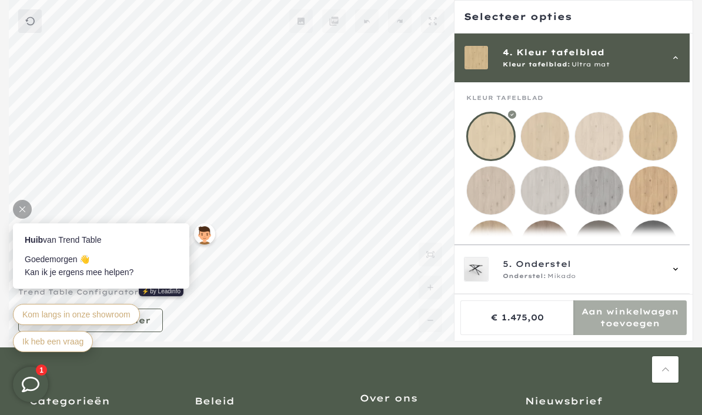
scroll to position [153, 0]
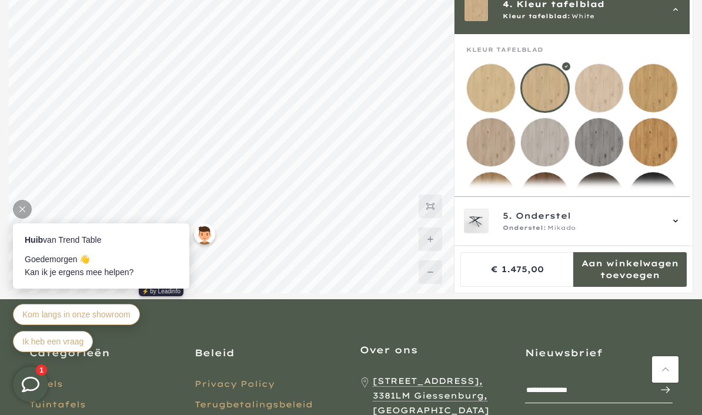
click at [603, 88] on mmq-loader at bounding box center [599, 88] width 48 height 48
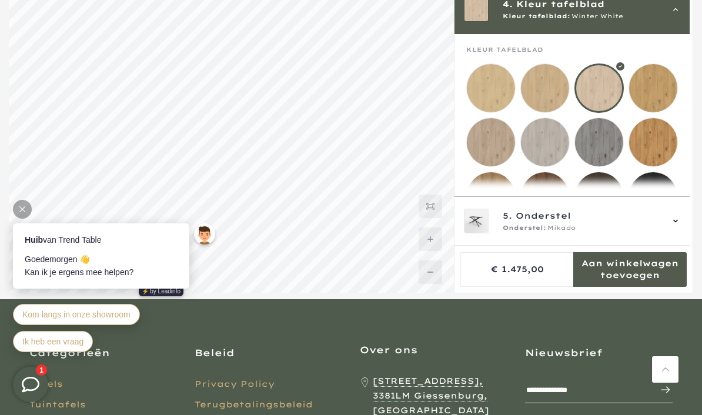
scroll to position [105, 0]
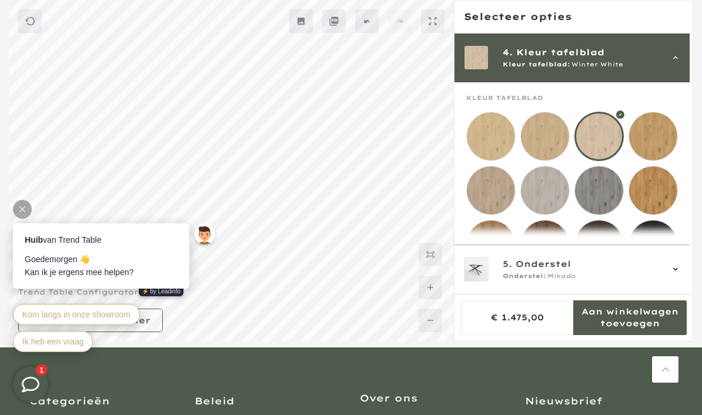
click at [22, 211] on icon at bounding box center [22, 209] width 6 height 6
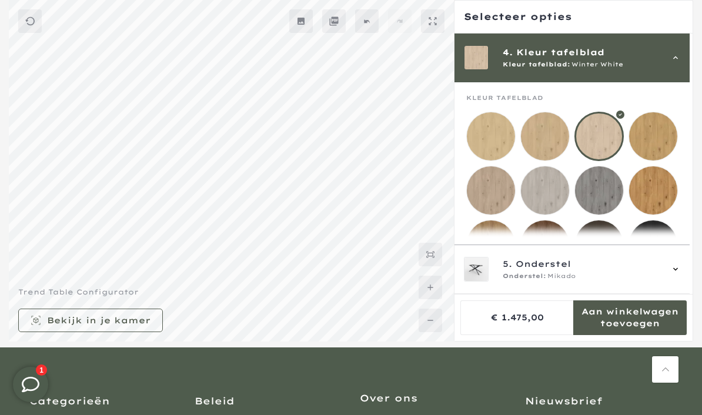
click at [690, 294] on div "5. Onderstel Onderstel: Mikado" at bounding box center [571, 269] width 235 height 49
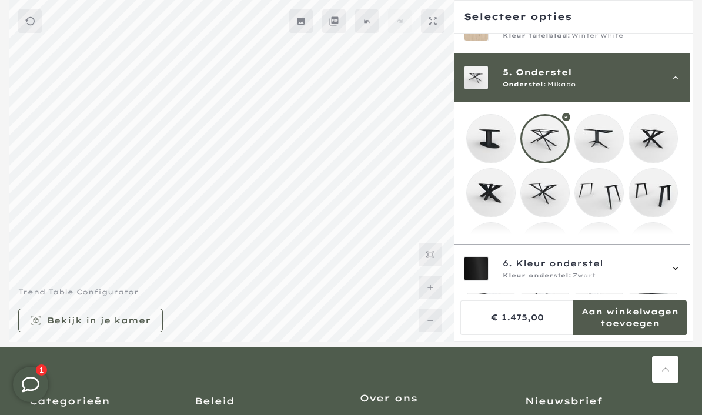
scroll to position [195, 0]
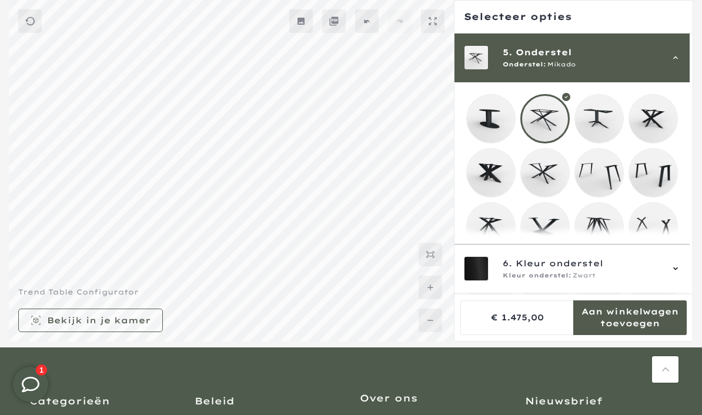
click at [541, 171] on mmq-loader at bounding box center [545, 173] width 48 height 48
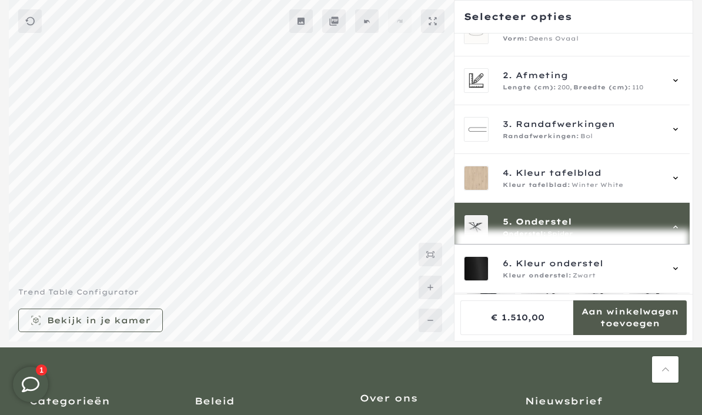
scroll to position [6, 0]
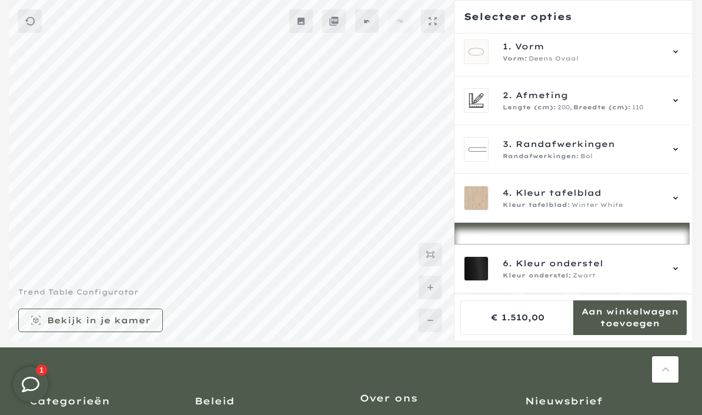
click at [680, 102] on icon at bounding box center [675, 100] width 9 height 9
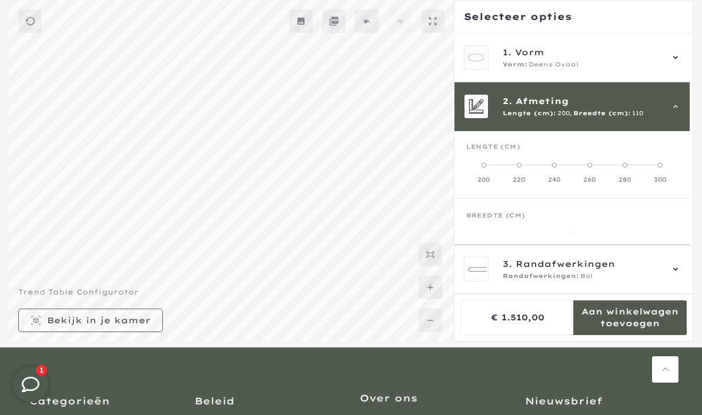
scroll to position [0, 0]
click at [501, 19] on mmq-formatted-message at bounding box center [518, 17] width 108 height 12
click at [536, 15] on mmq-formatted-message at bounding box center [518, 17] width 108 height 12
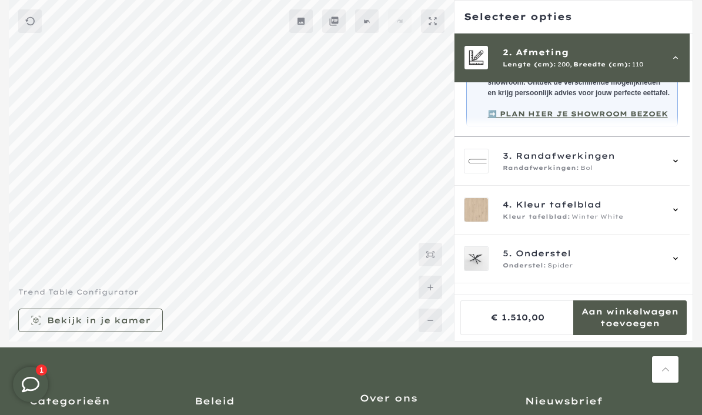
scroll to position [252, 0]
click at [680, 215] on icon at bounding box center [675, 210] width 9 height 9
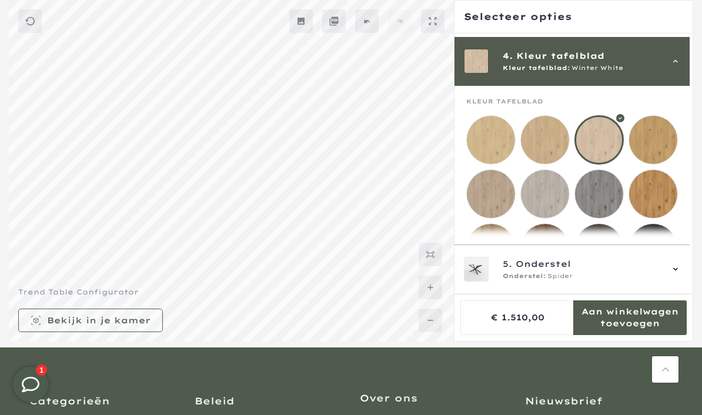
scroll to position [146, 0]
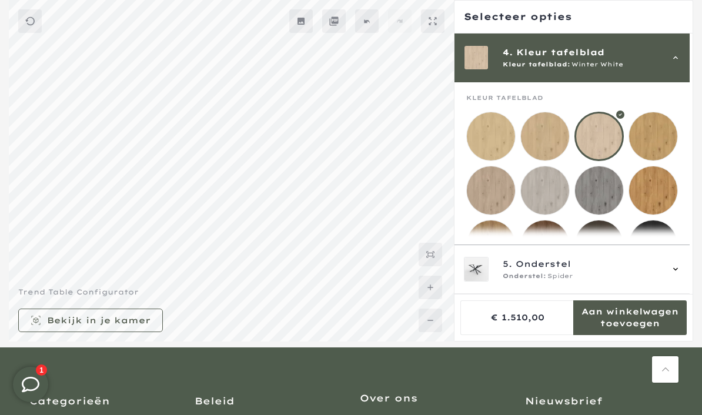
click at [547, 138] on mmq-loader at bounding box center [545, 136] width 48 height 48
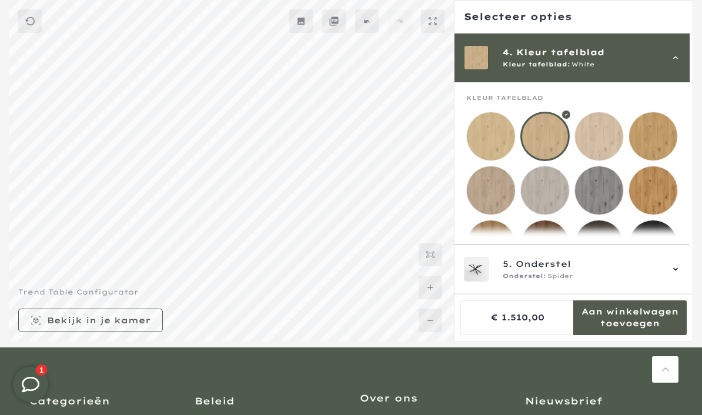
click at [607, 138] on mmq-loader at bounding box center [599, 136] width 48 height 48
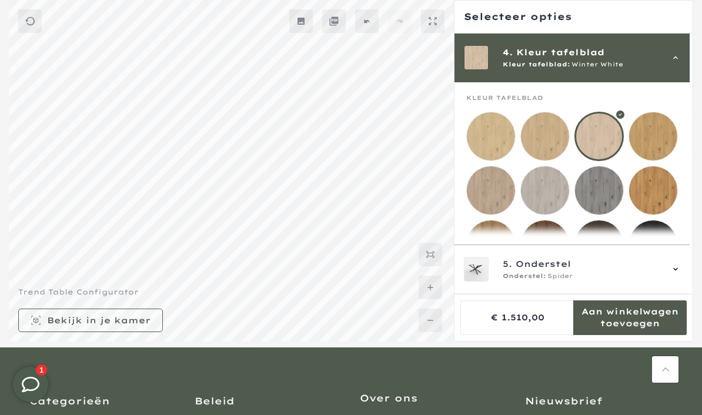
click at [663, 134] on mmq-loader at bounding box center [653, 136] width 48 height 48
click at [604, 135] on mmq-loader at bounding box center [599, 136] width 48 height 48
